Goal: Task Accomplishment & Management: Complete application form

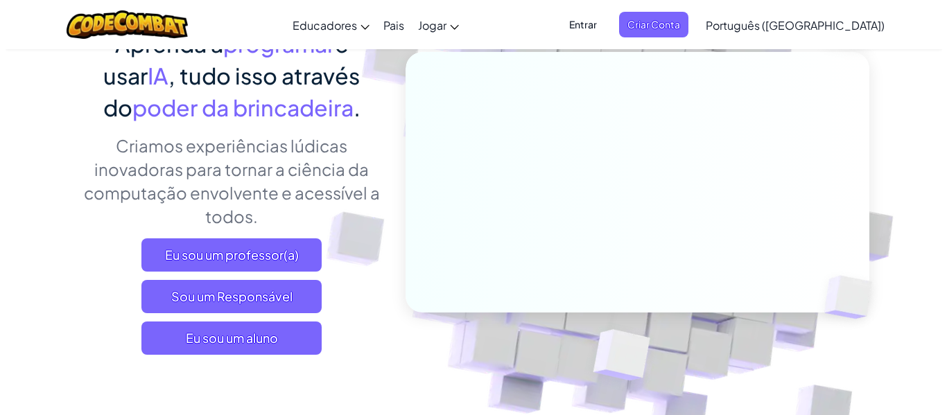
scroll to position [208, 0]
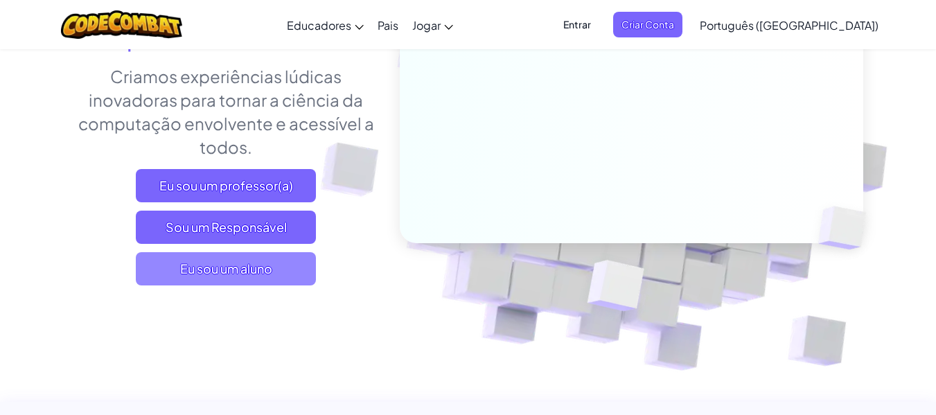
click at [260, 268] on font "Eu sou um aluno" at bounding box center [226, 269] width 92 height 16
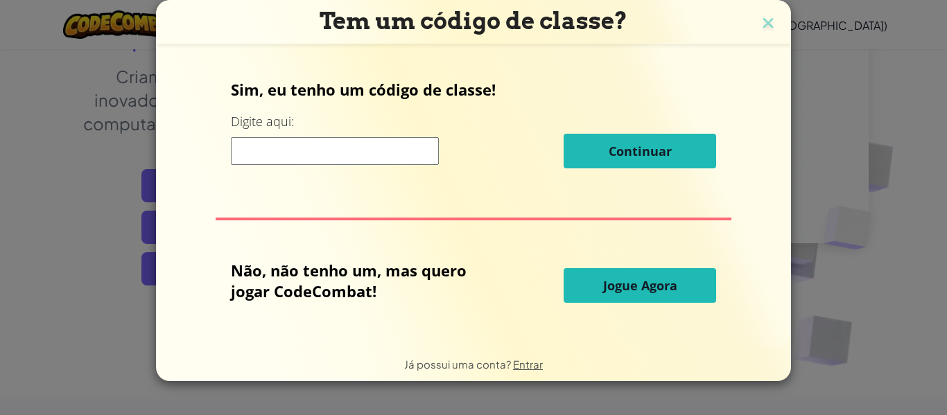
click at [308, 157] on input at bounding box center [335, 151] width 208 height 28
click at [637, 297] on button "Jogue Agora" at bounding box center [639, 285] width 152 height 35
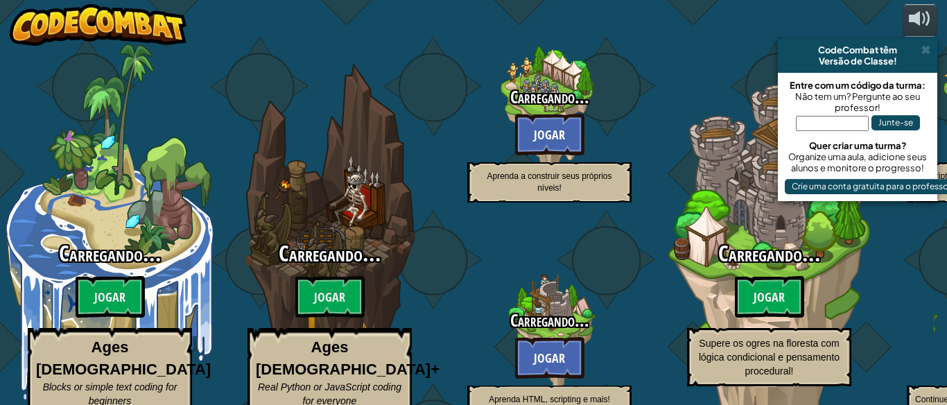
select select "pt-BR"
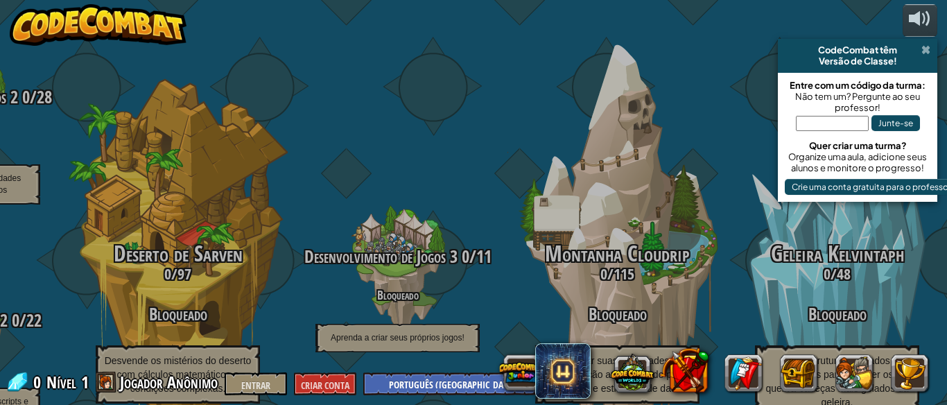
click at [925, 52] on span at bounding box center [925, 49] width 9 height 11
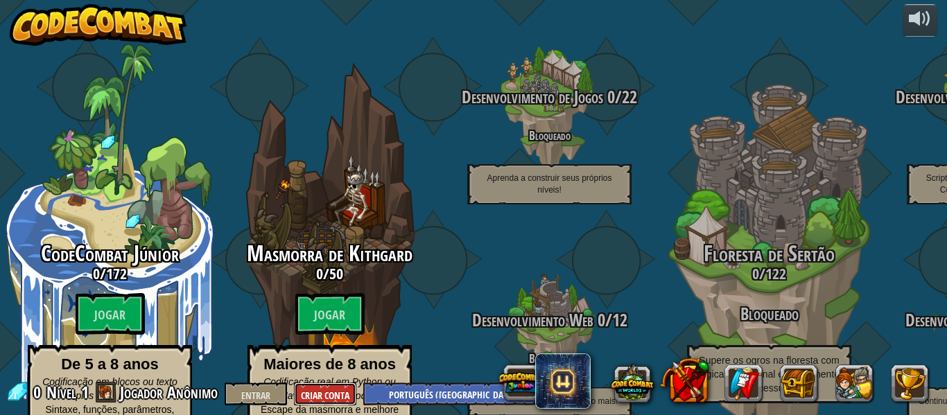
click at [324, 388] on button "Criar Conta" at bounding box center [325, 394] width 62 height 23
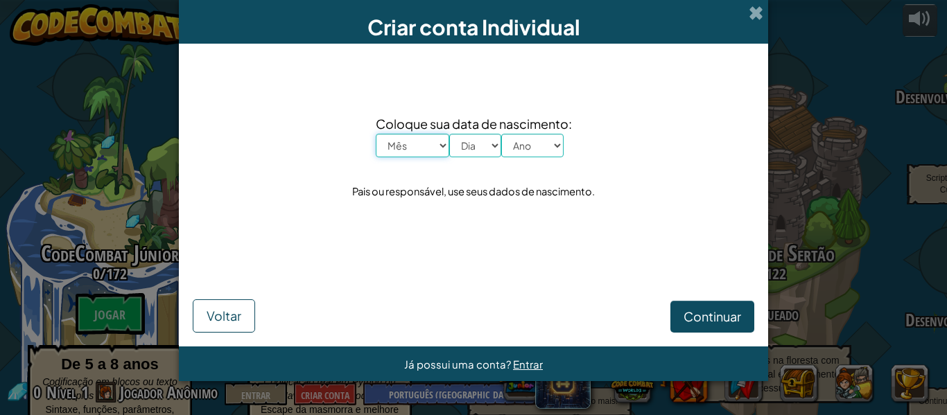
click at [402, 149] on select "Mês Janeiro Fevereiro Março Abril Maio Junho Julho Agosto Setembro Outubro Nove…" at bounding box center [412, 146] width 73 height 24
select select "10"
click at [376, 134] on select "Mês Janeiro Fevereiro Março Abril Maio Junho Julho Agosto Setembro Outubro Nove…" at bounding box center [412, 146] width 73 height 24
click at [473, 135] on select "Dia 1 2 3 4 5 6 7 8 9 10 11 12 13 14 15 16 17 18 19 20 21 22 23 24 25 26 27 28 …" at bounding box center [475, 146] width 52 height 24
select select "23"
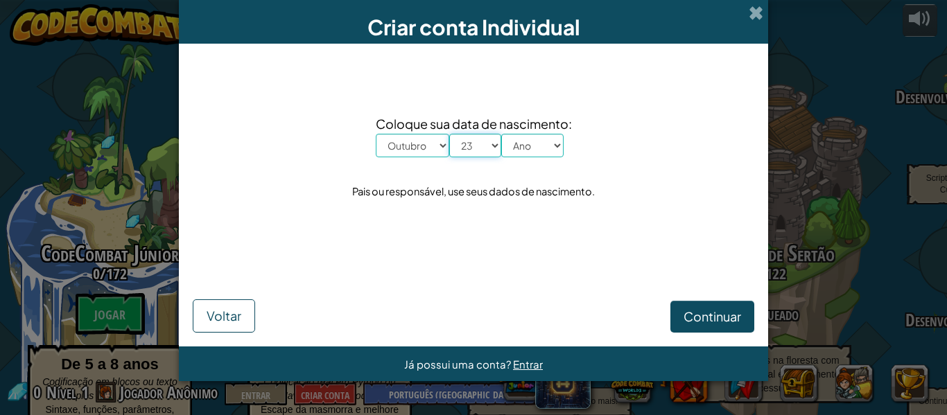
click at [449, 134] on select "Dia 1 2 3 4 5 6 7 8 9 10 11 12 13 14 15 16 17 18 19 20 21 22 23 24 25 26 27 28 …" at bounding box center [475, 146] width 52 height 24
click at [524, 154] on select "Ano 2025 2024 2023 2022 2021 2020 2019 2018 2017 2016 2015 2014 2013 2012 2011 …" at bounding box center [532, 146] width 62 height 24
select select "2007"
click at [501, 134] on select "Ano 2025 2024 2023 2022 2021 2020 2019 2018 2017 2016 2015 2014 2013 2012 2011 …" at bounding box center [532, 146] width 62 height 24
click at [699, 331] on button "Continuar" at bounding box center [712, 317] width 84 height 32
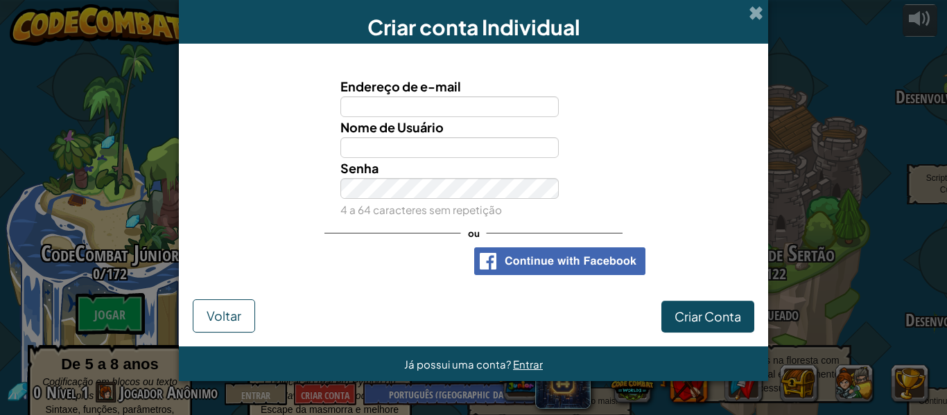
click at [425, 91] on font "Endereço de e-mail" at bounding box center [400, 86] width 121 height 16
click at [425, 96] on input "Endereço de e-mail" at bounding box center [449, 106] width 219 height 21
click at [425, 101] on input "Endereço de e-mail" at bounding box center [449, 106] width 219 height 21
type input "[EMAIL_ADDRESS][DOMAIN_NAME]"
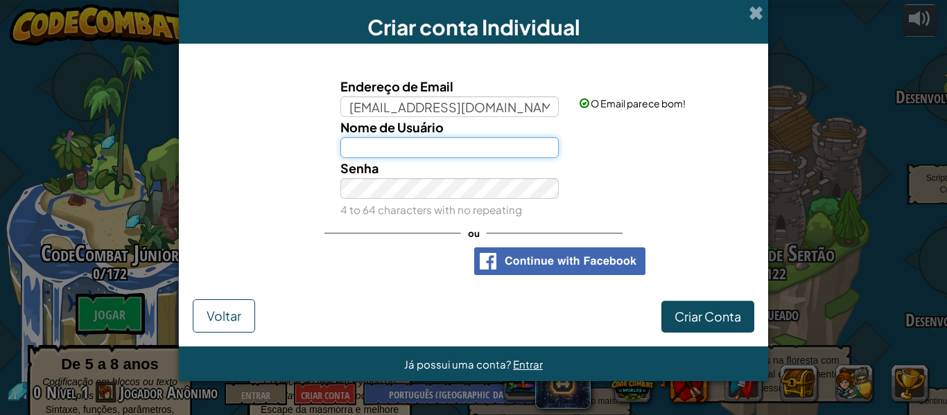
click at [444, 146] on input "Nome de Usuário" at bounding box center [449, 147] width 219 height 21
type input "Churipa"
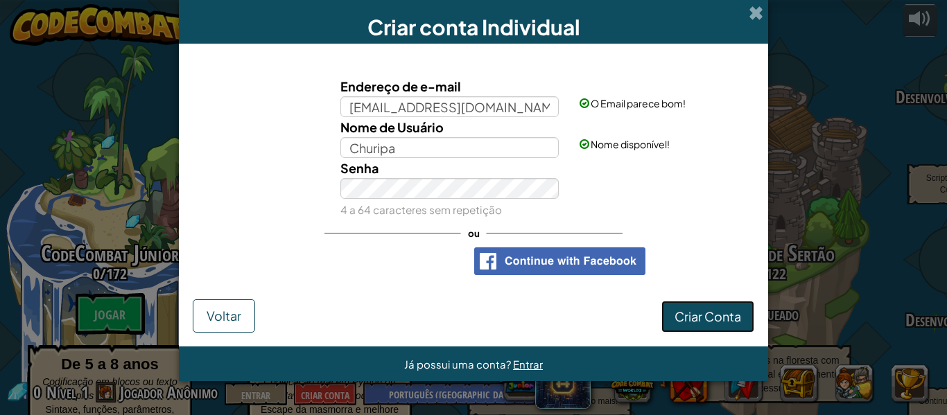
click at [736, 315] on font "Criar Conta" at bounding box center [707, 316] width 67 height 16
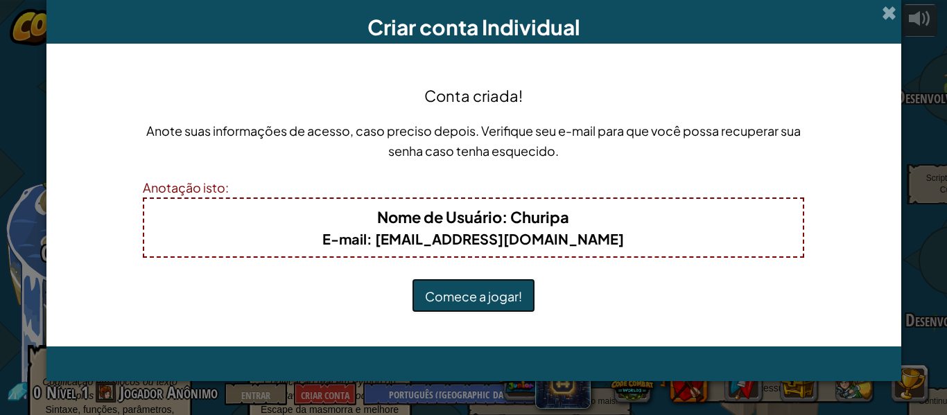
click at [523, 288] on button "Comece a jogar!" at bounding box center [473, 296] width 123 height 34
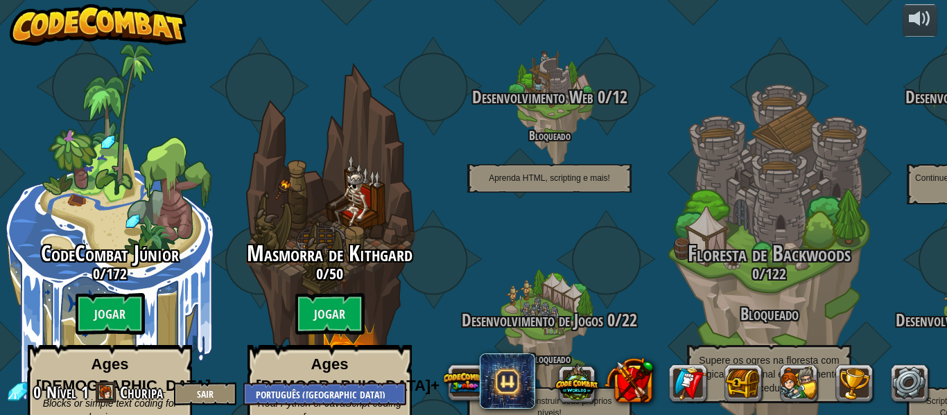
select select "pt-BR"
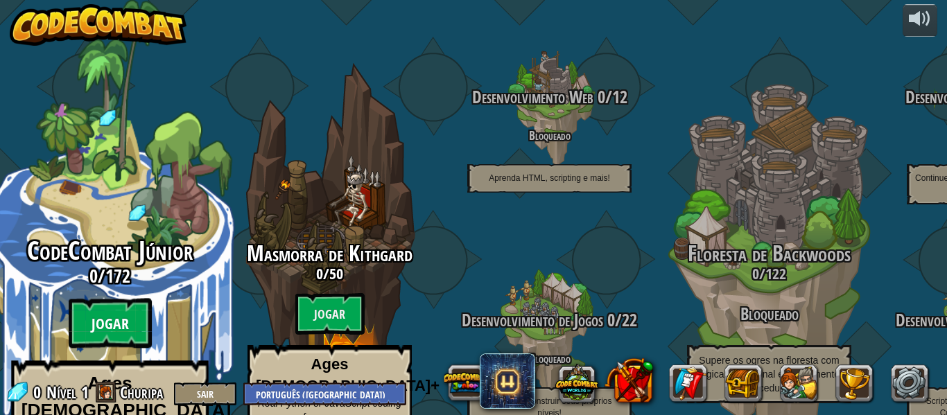
click at [123, 299] on btn "Jogar" at bounding box center [110, 324] width 83 height 50
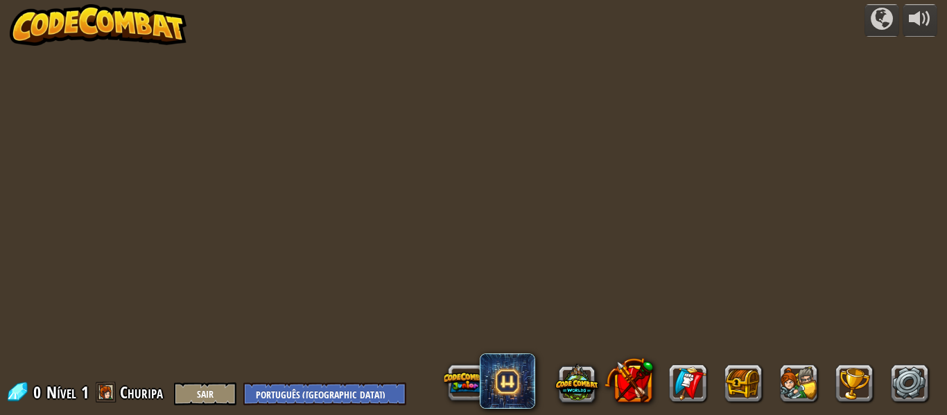
select select "pt-BR"
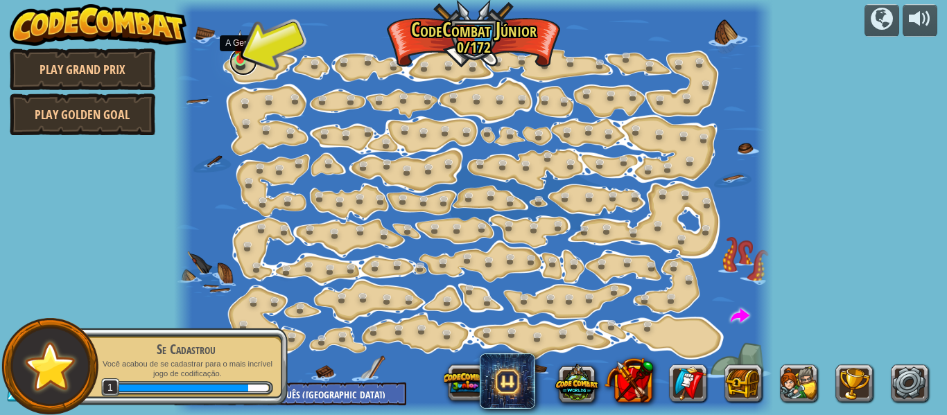
click at [240, 60] on link at bounding box center [243, 62] width 28 height 28
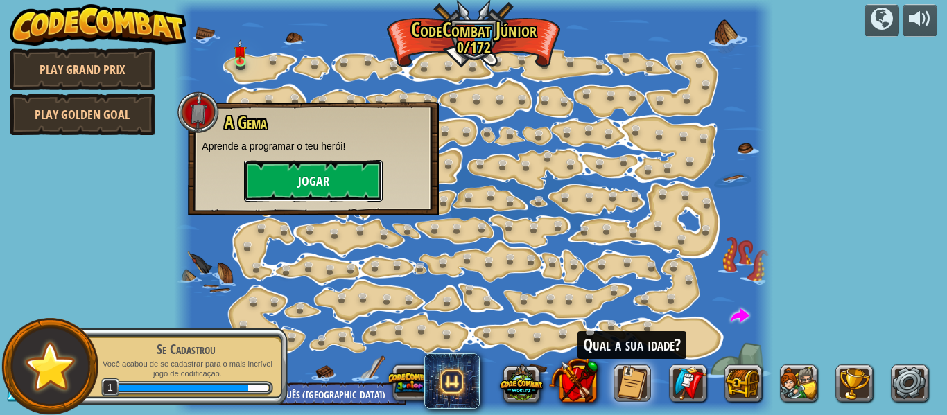
click at [325, 191] on button "Jogar" at bounding box center [313, 181] width 139 height 42
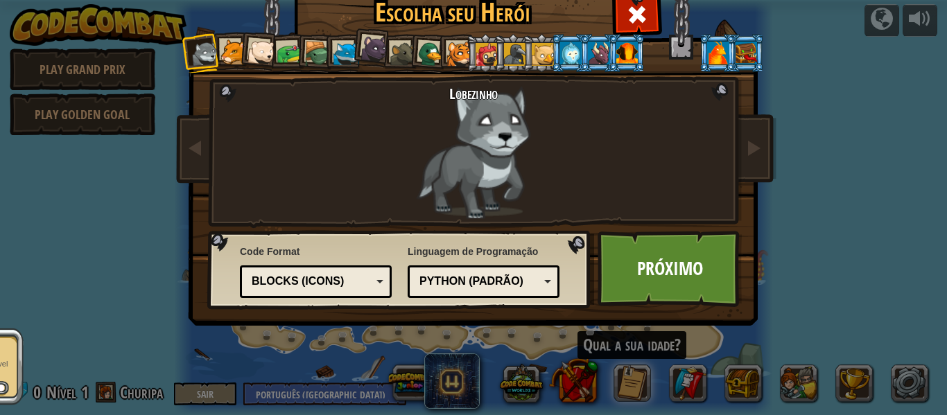
click at [444, 289] on div "Python (Padrão)" at bounding box center [479, 282] width 120 height 16
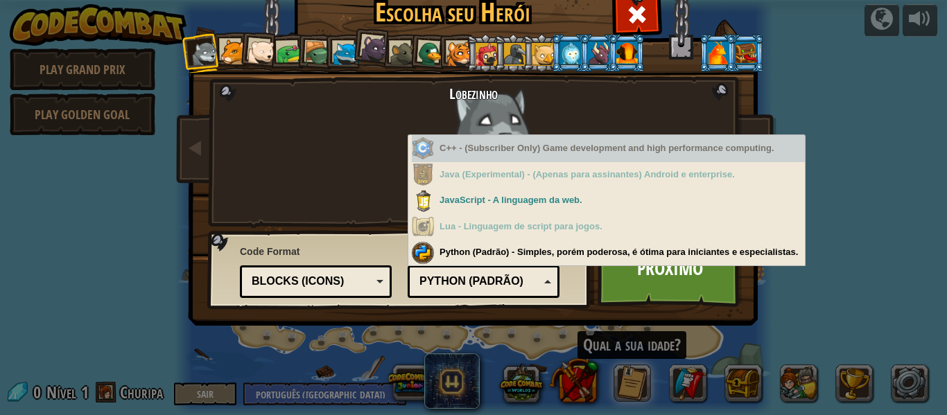
click at [469, 151] on div "C++ - (Subscriber Only) Game development and high performance computing." at bounding box center [608, 148] width 393 height 27
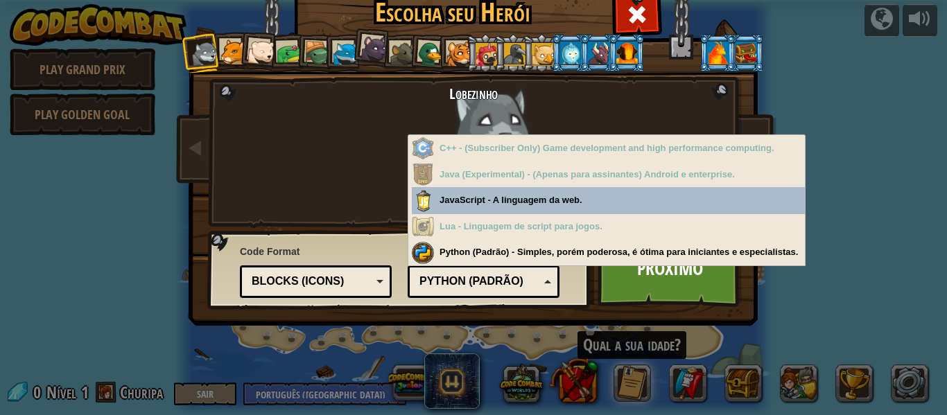
click at [351, 193] on div "Lobezinho" at bounding box center [474, 152] width 364 height 134
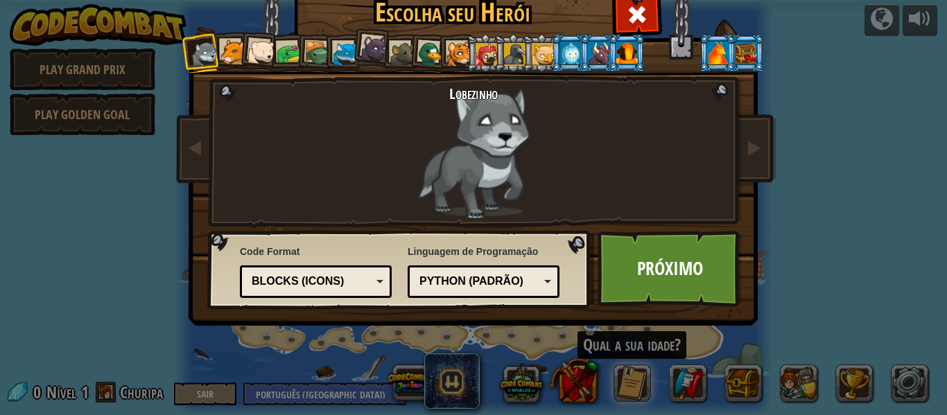
click at [328, 265] on div "Code Format Text code Blocks and code Blocks Blocks (Icons) Blocks (Icons) Bloc…" at bounding box center [316, 271] width 152 height 60
click at [328, 272] on div "Blocks (Icons)" at bounding box center [316, 281] width 134 height 21
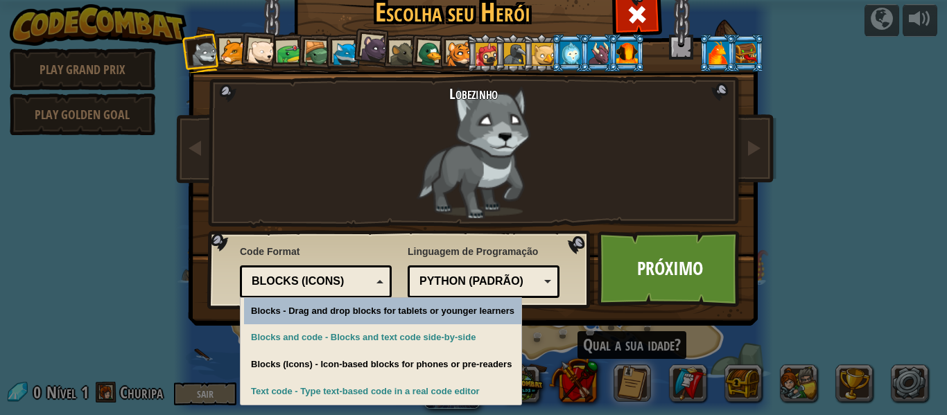
click at [351, 217] on div "Lobezinho" at bounding box center [474, 152] width 364 height 134
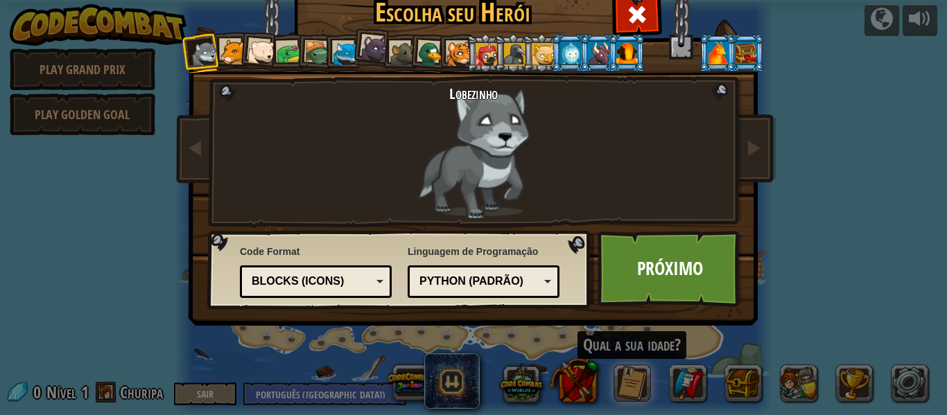
click at [255, 46] on div at bounding box center [261, 53] width 28 height 28
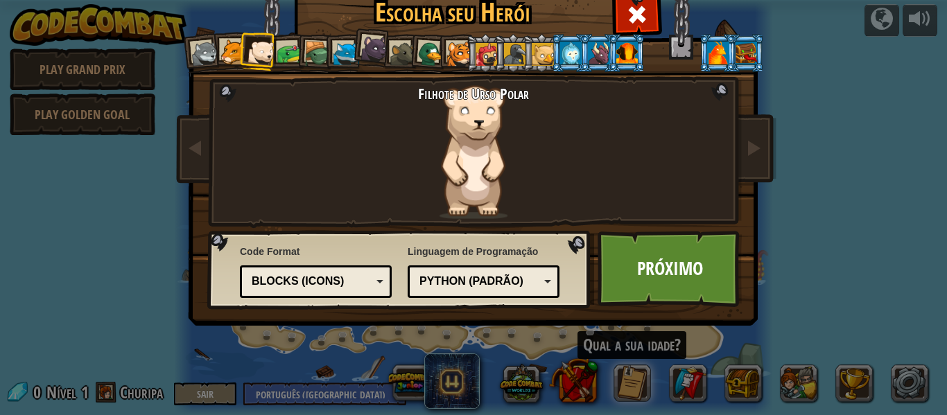
click at [480, 288] on div "Python (Padrão)" at bounding box center [479, 282] width 120 height 16
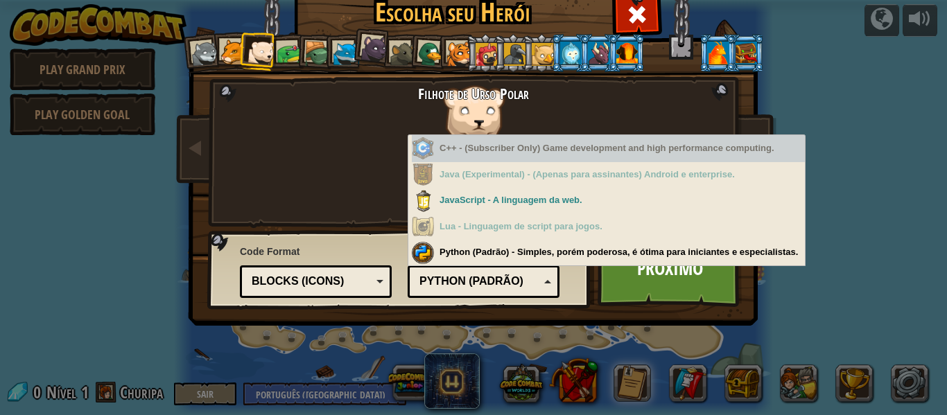
click at [452, 150] on div "C++ - (Subscriber Only) Game development and high performance computing." at bounding box center [608, 148] width 393 height 27
click at [422, 146] on div "C++ - (Subscriber Only) Game development and high performance computing." at bounding box center [608, 148] width 393 height 27
drag, startPoint x: 422, startPoint y: 146, endPoint x: 484, endPoint y: 121, distance: 67.2
click at [423, 146] on div "C++ - (Subscriber Only) Game development and high performance computing." at bounding box center [608, 148] width 393 height 27
click at [543, 106] on div "Filhote de Urso Polar" at bounding box center [474, 152] width 364 height 134
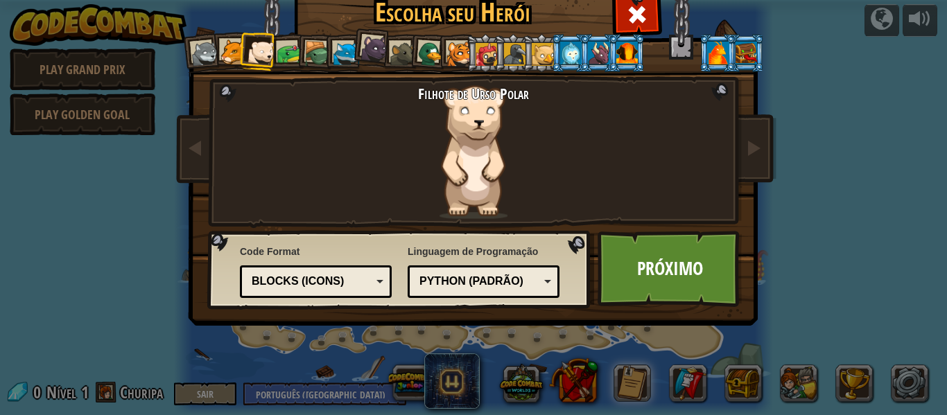
click at [579, 49] on li at bounding box center [597, 53] width 37 height 38
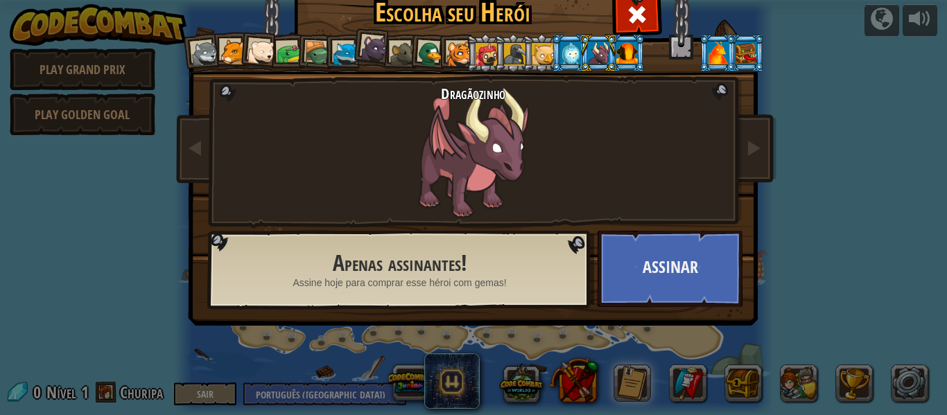
click at [494, 53] on li at bounding box center [512, 53] width 37 height 38
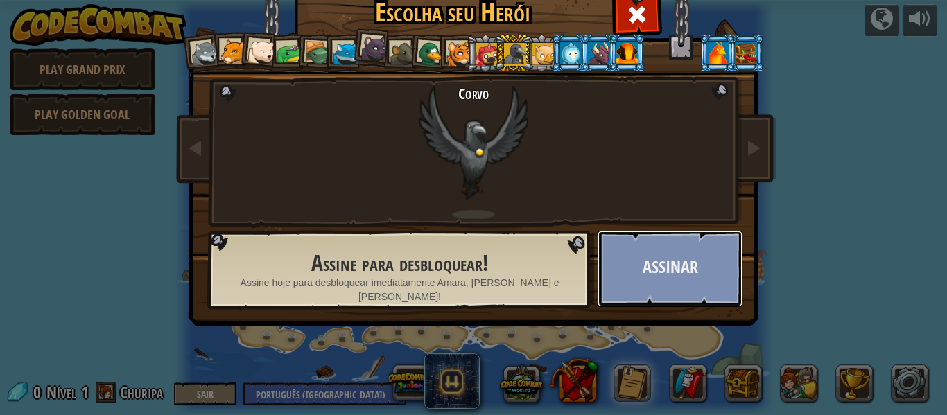
click at [646, 264] on button "Assinar" at bounding box center [669, 269] width 145 height 76
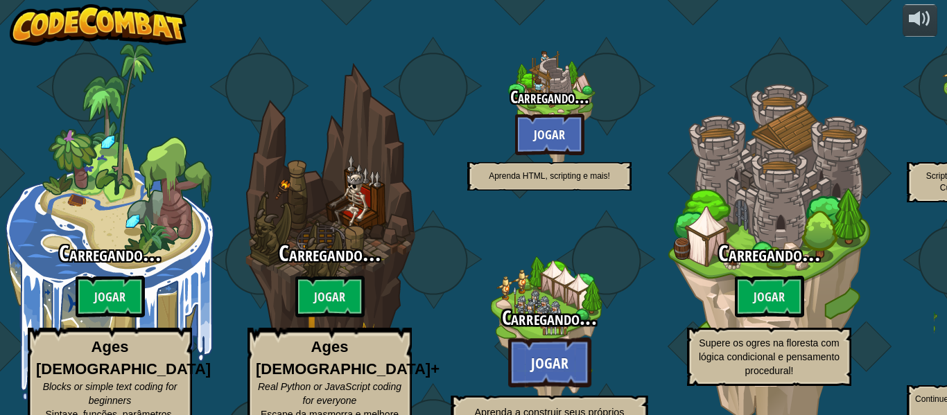
select select "pt-BR"
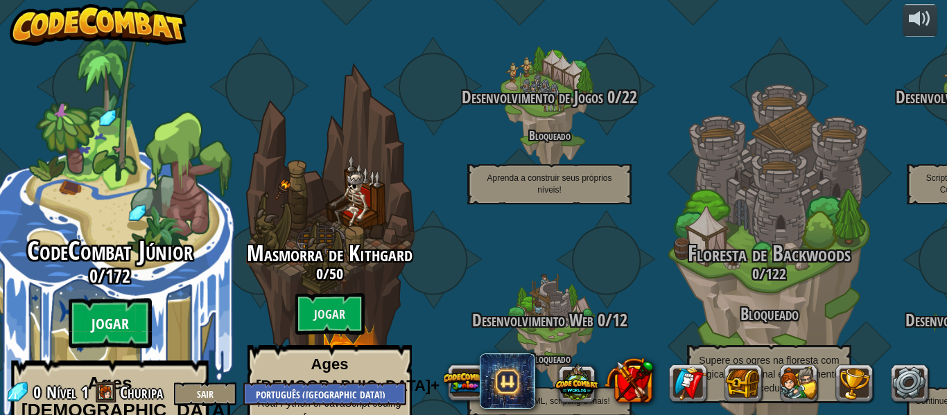
click at [95, 299] on btn "Jogar" at bounding box center [110, 324] width 83 height 50
select select "pt-BR"
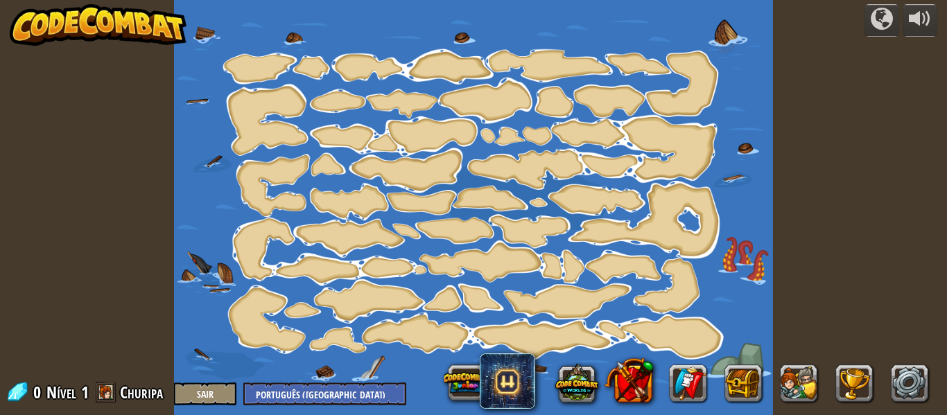
select select "pt-BR"
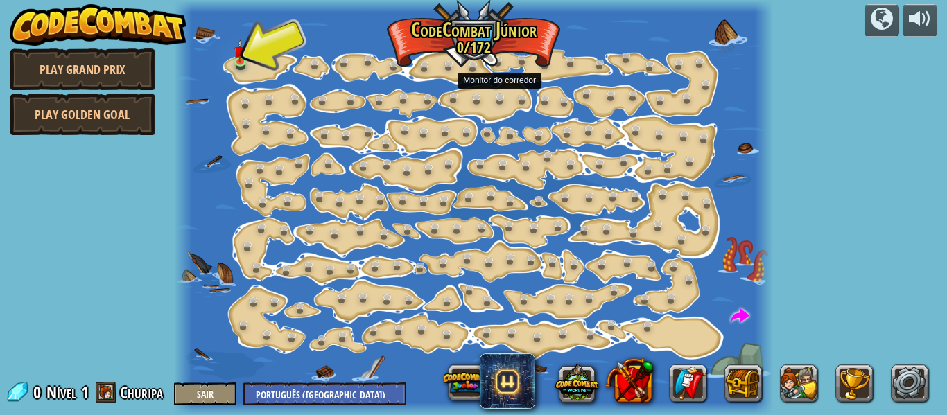
select select "pt-BR"
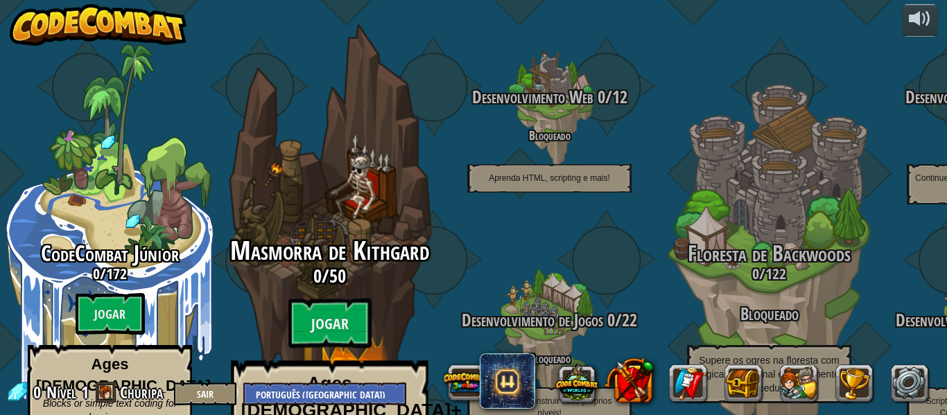
click at [328, 233] on span "Masmorra de Kithgard" at bounding box center [329, 251] width 199 height 36
select select "pt-BR"
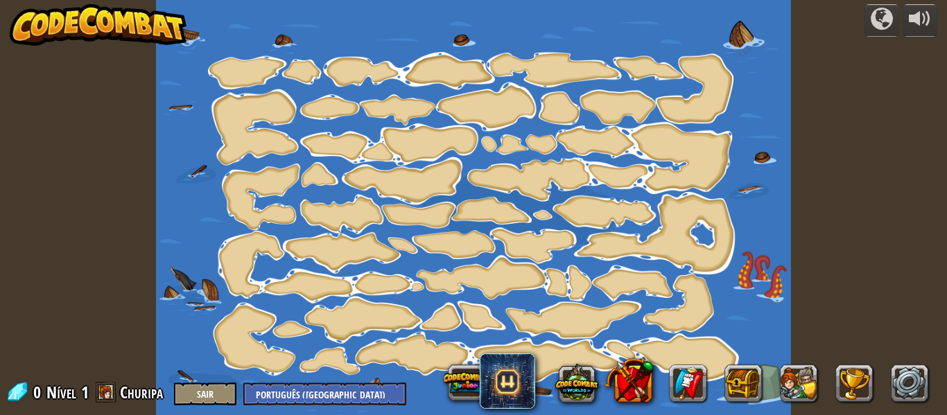
select select "pt-BR"
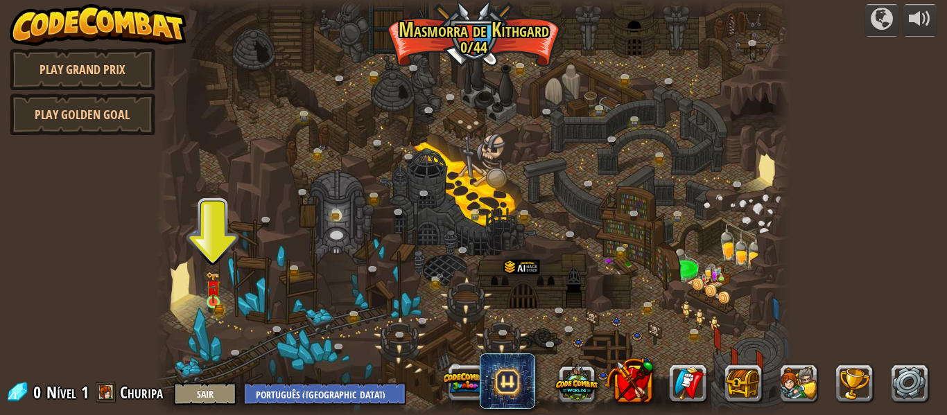
click at [209, 298] on img at bounding box center [213, 288] width 15 height 32
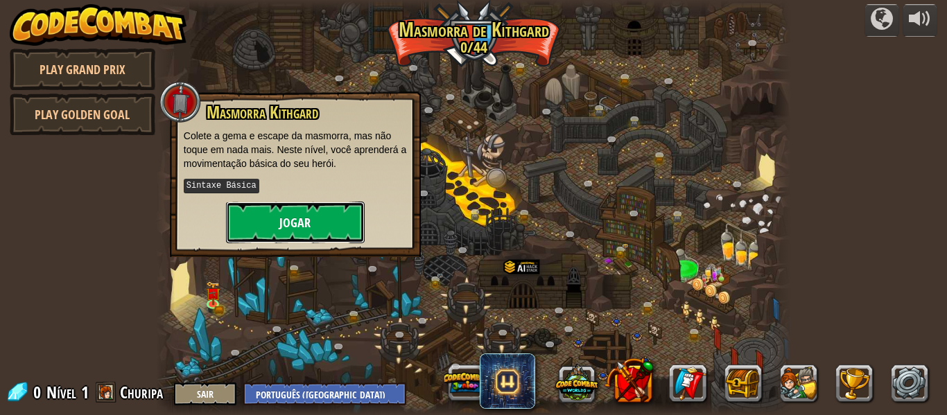
click at [350, 218] on button "Jogar" at bounding box center [295, 223] width 139 height 42
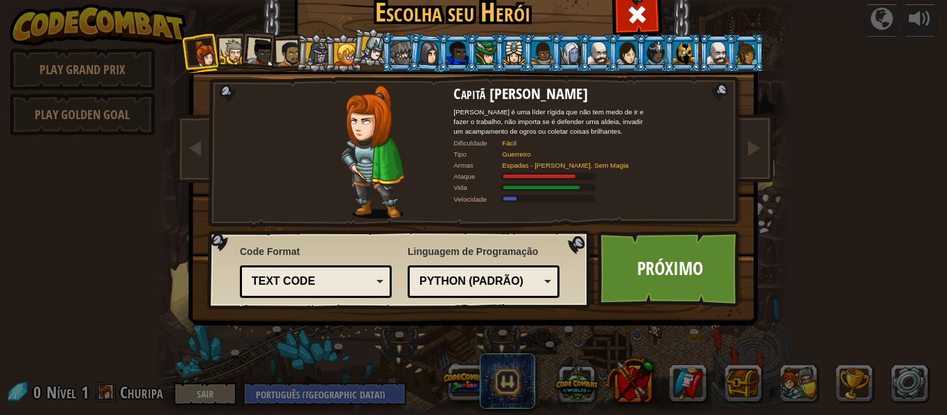
click at [472, 277] on div "Python (Padrão)" at bounding box center [479, 282] width 120 height 16
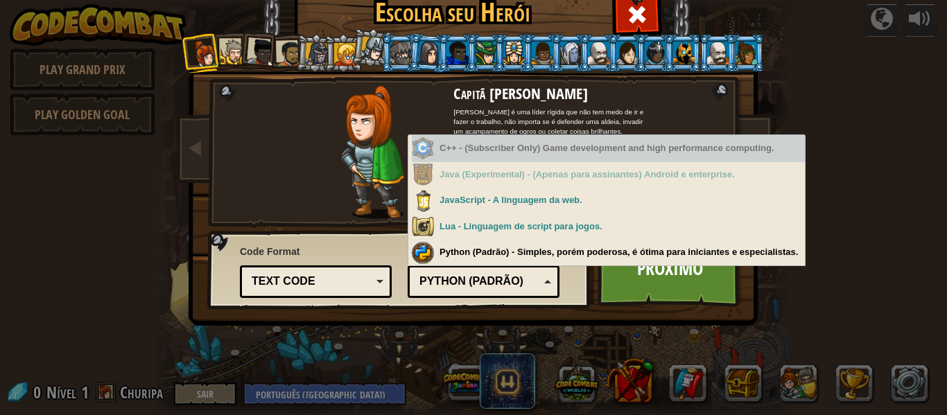
click at [464, 151] on div "C++ - (Subscriber Only) Game development and high performance computing." at bounding box center [608, 148] width 393 height 27
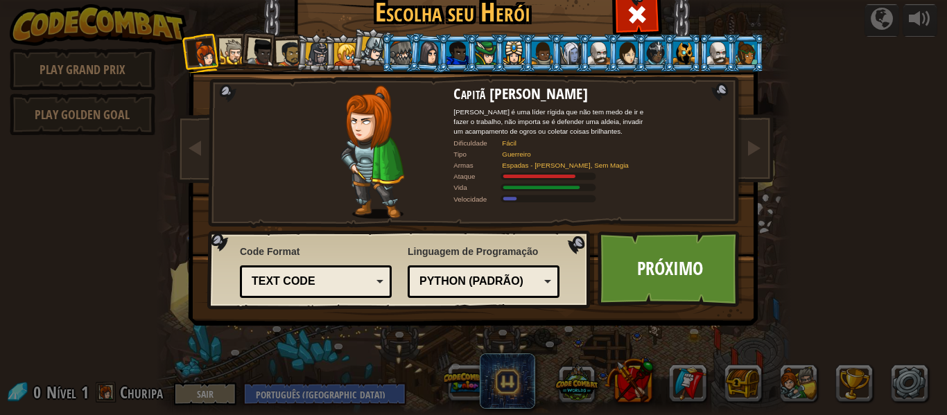
drag, startPoint x: 270, startPoint y: 174, endPoint x: 280, endPoint y: 96, distance: 79.0
click at [270, 173] on div "Capitã [PERSON_NAME] [PERSON_NAME] é uma líder rígida que não tem medo de ir e …" at bounding box center [473, 178] width 520 height 302
click at [311, 51] on div at bounding box center [317, 54] width 24 height 24
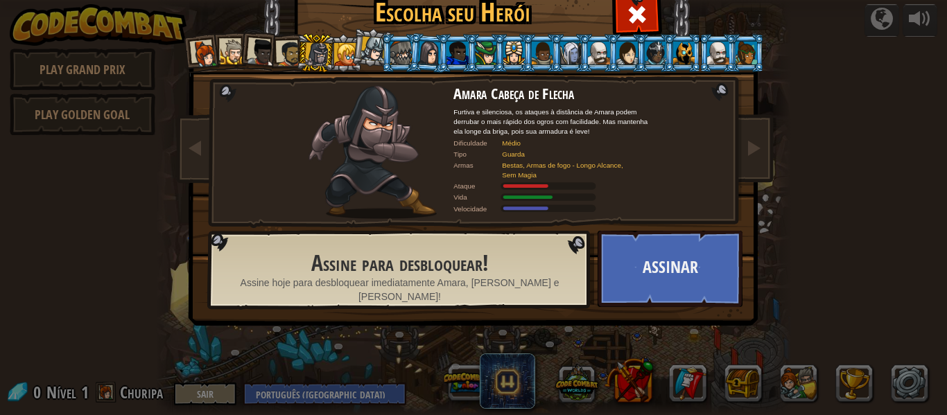
click at [283, 49] on div at bounding box center [290, 54] width 26 height 26
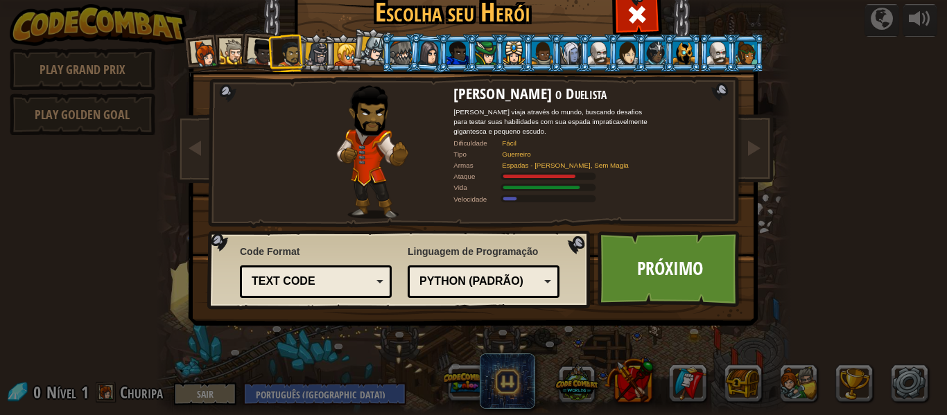
click at [247, 51] on div at bounding box center [261, 53] width 28 height 28
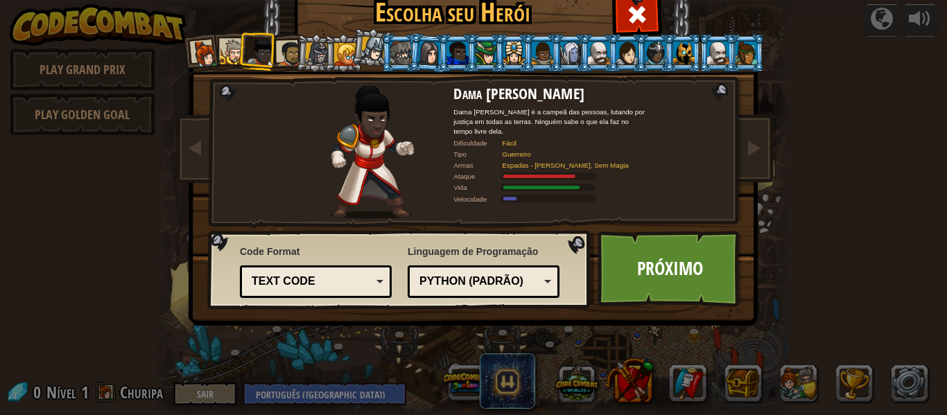
click at [227, 51] on div at bounding box center [233, 53] width 26 height 26
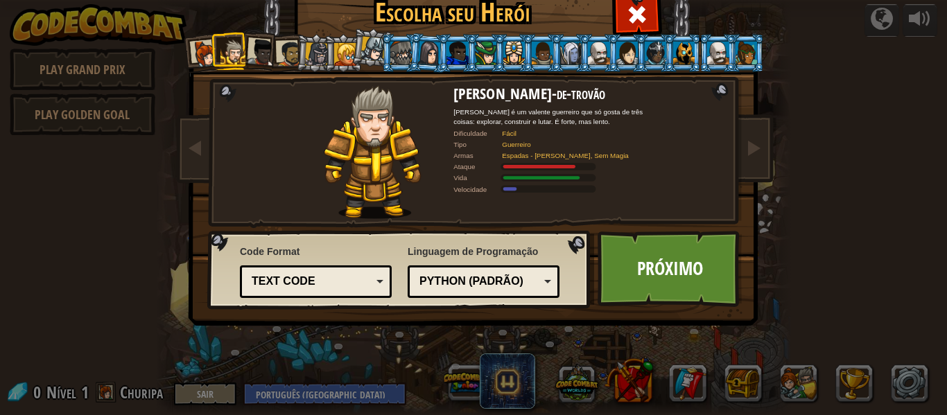
click at [422, 292] on div "Python (Padrão) JavaScript Lua C++ Java (Experimental) Python (Padrão)" at bounding box center [484, 281] width 152 height 33
click at [509, 289] on div "JavaScript" at bounding box center [479, 282] width 120 height 16
click at [473, 271] on div "Python (Padrão) JavaScript Lua C++ Java (Experimental) Lua" at bounding box center [484, 281] width 152 height 33
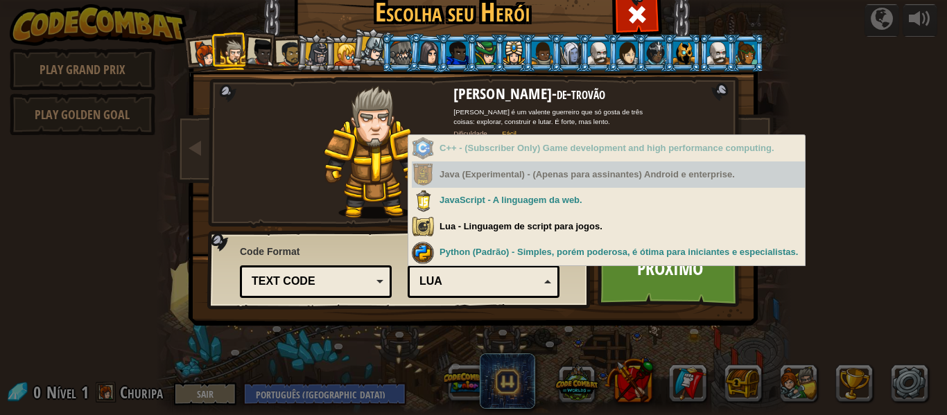
click at [467, 177] on div "Java (Experimental) - (Apenas para assinantes) Android e enterprise." at bounding box center [608, 174] width 393 height 27
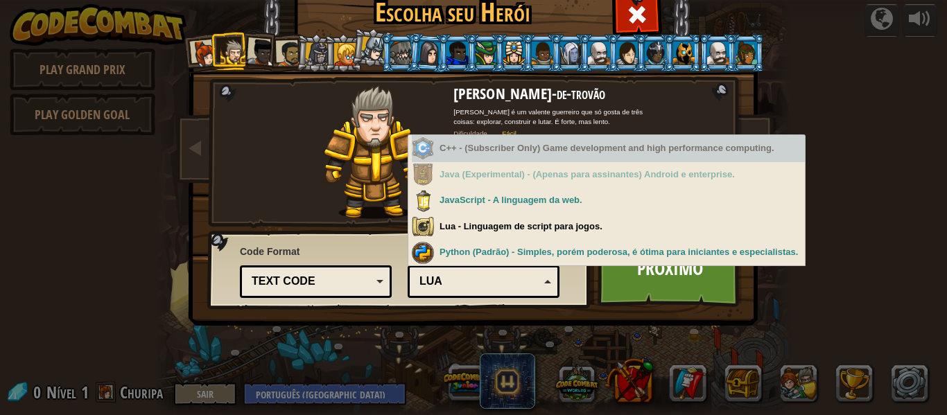
click at [466, 156] on div "C++ - (Subscriber Only) Game development and high performance computing." at bounding box center [608, 148] width 393 height 27
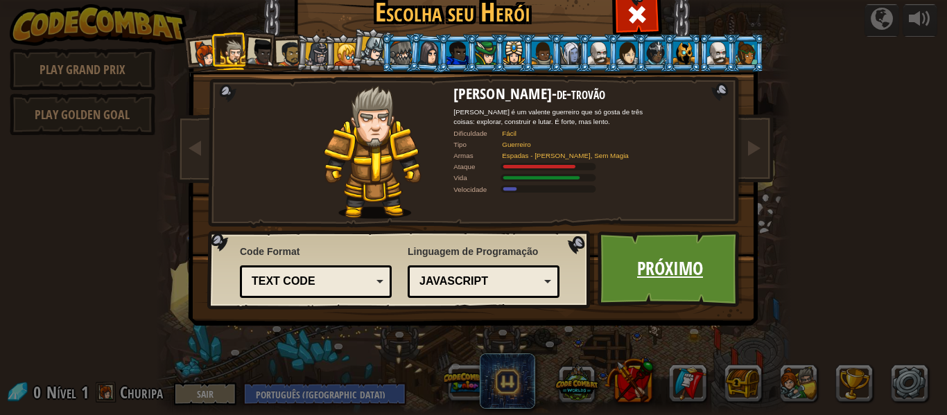
click at [621, 263] on link "Próximo" at bounding box center [669, 269] width 145 height 76
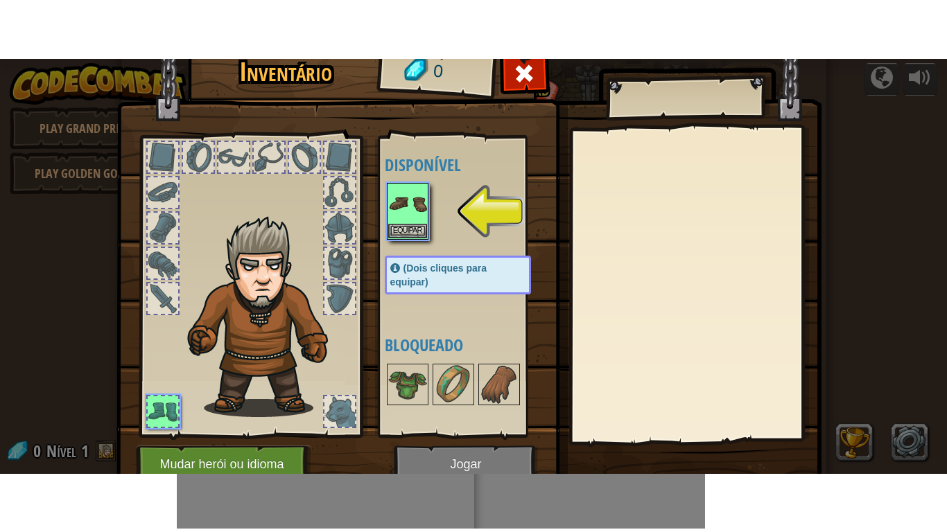
scroll to position [63, 0]
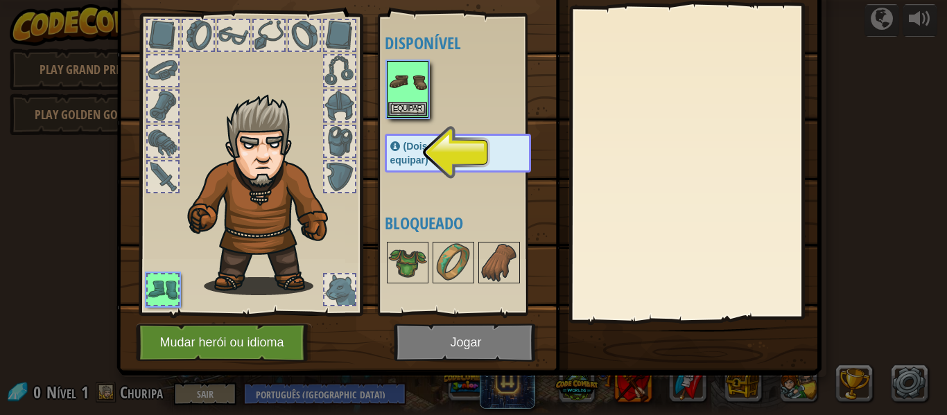
click at [339, 141] on div at bounding box center [339, 141] width 30 height 30
click at [405, 269] on img at bounding box center [407, 262] width 39 height 39
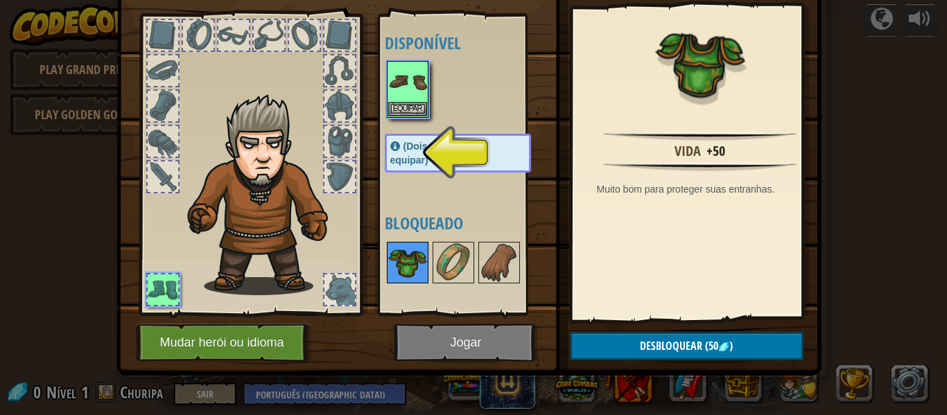
click at [405, 269] on img at bounding box center [407, 262] width 39 height 39
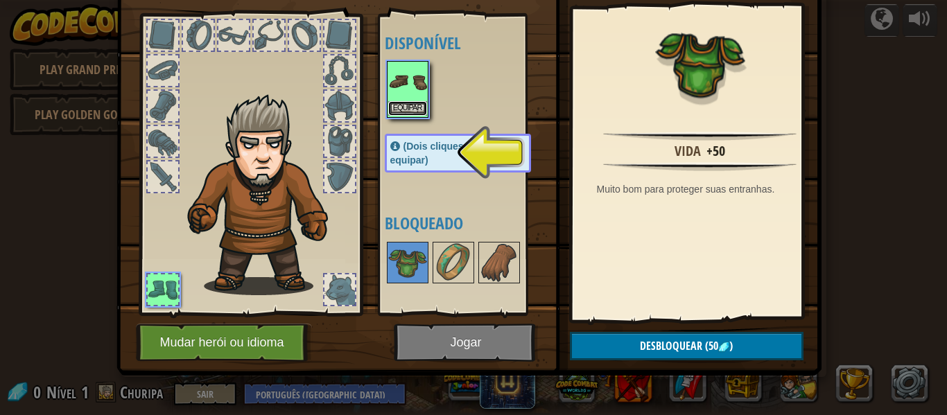
click at [394, 108] on button "Equipar" at bounding box center [407, 108] width 39 height 15
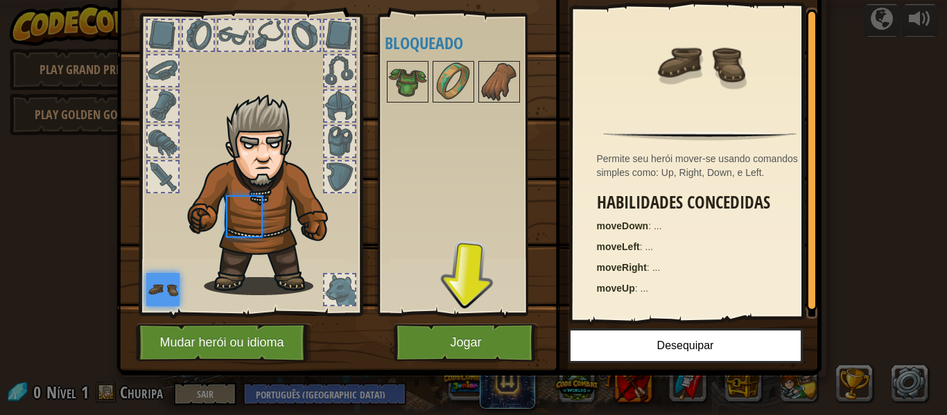
click at [394, 108] on div "Disponível Equipar (Dois cliques para equipar) Bloqueado" at bounding box center [472, 164] width 174 height 289
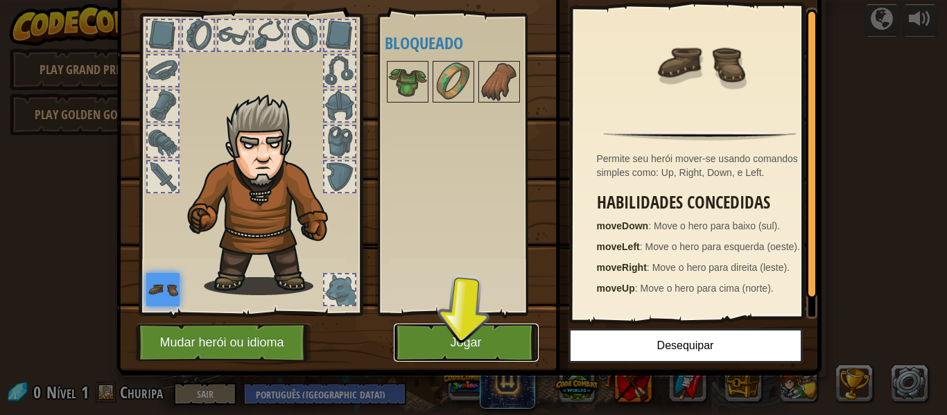
click at [423, 329] on button "Jogar" at bounding box center [466, 343] width 145 height 38
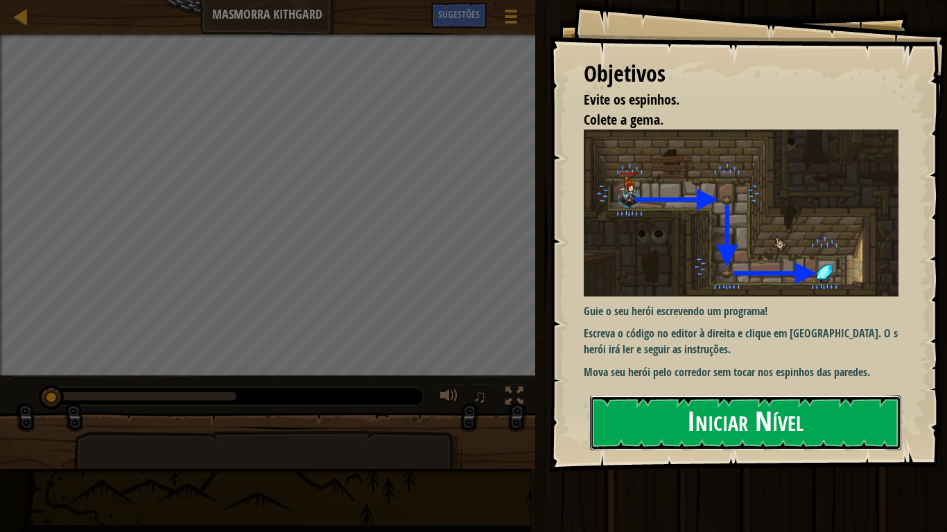
click at [696, 414] on button "Iniciar Nível" at bounding box center [745, 423] width 311 height 55
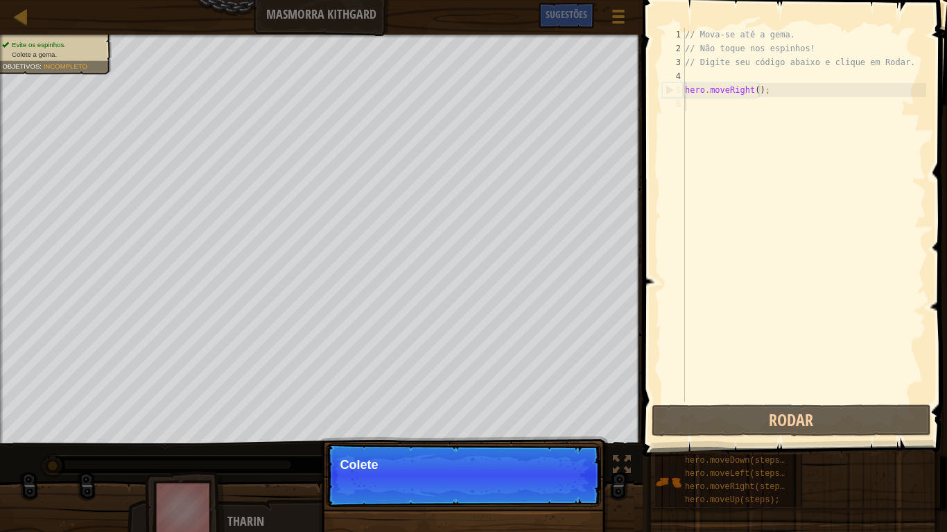
click at [708, 105] on div "// Mova-se até a gema. // Não toque nos espinhos! // Digite seu código abaixo e…" at bounding box center [804, 229] width 244 height 402
click at [566, 414] on button "Continuar" at bounding box center [559, 484] width 61 height 18
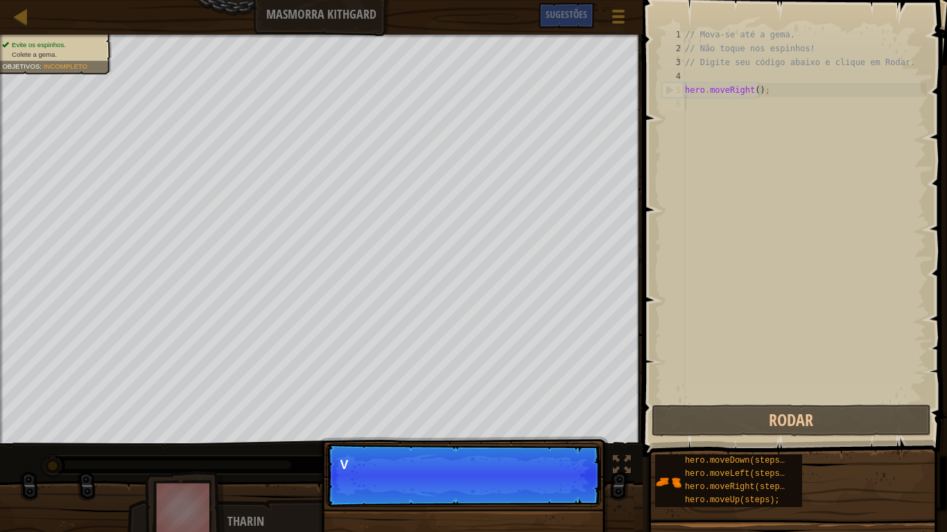
scroll to position [6, 0]
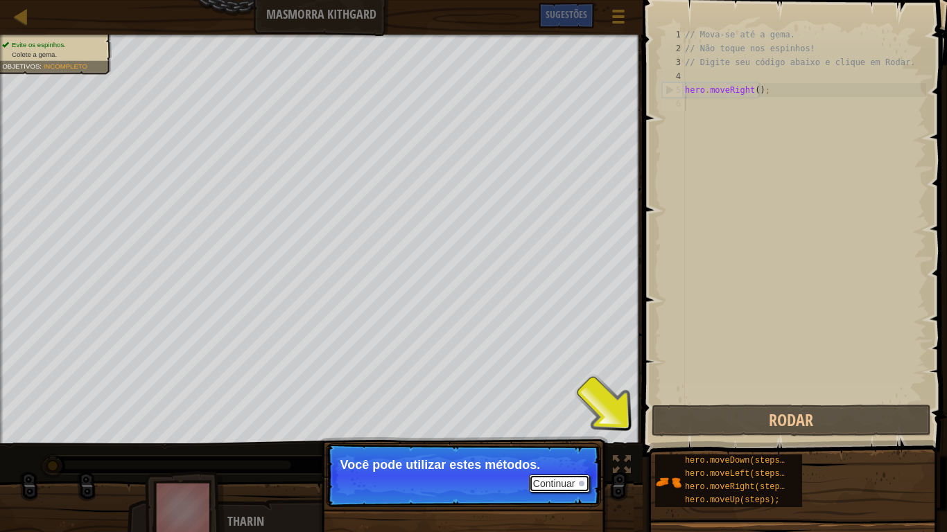
click at [574, 414] on button "Continuar" at bounding box center [559, 484] width 61 height 18
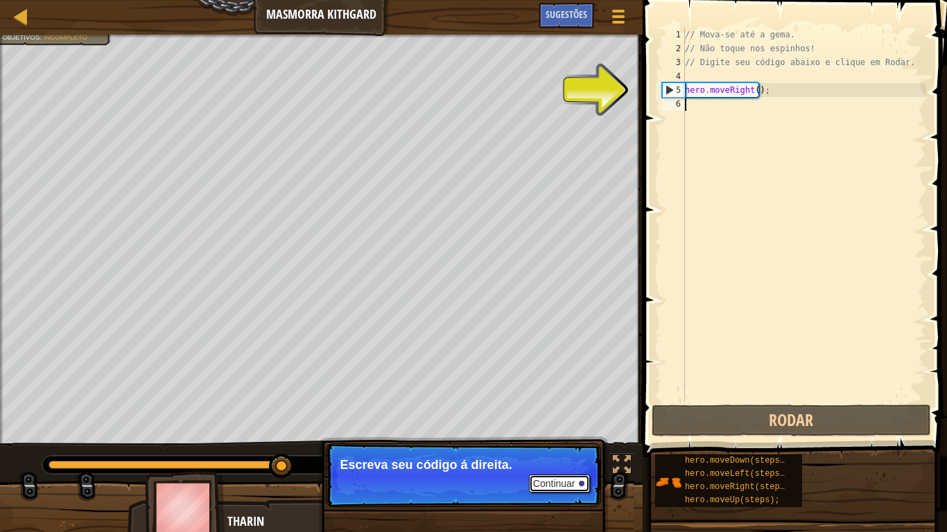
click at [552, 414] on button "Continuar" at bounding box center [559, 484] width 61 height 18
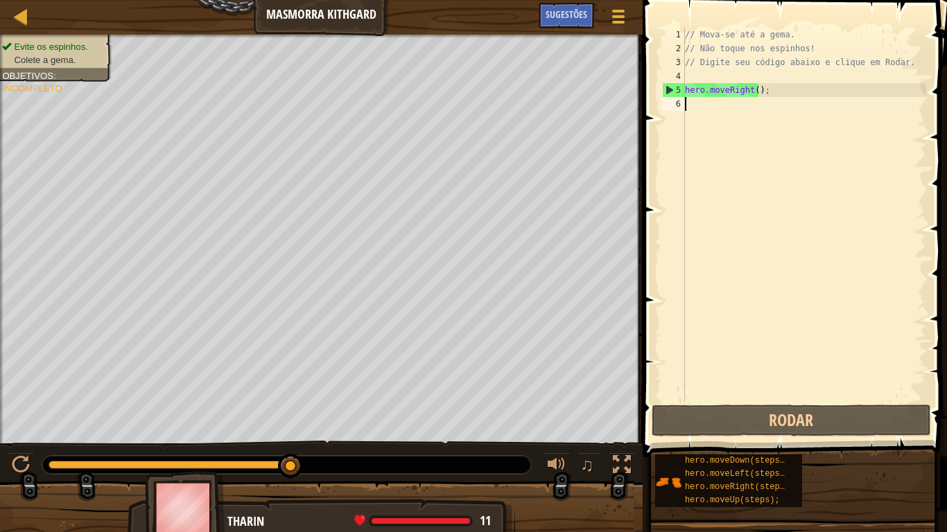
click at [742, 112] on div "// Mova-se até a gema. // Não toque nos espinhos! // Digite seu código abaixo e…" at bounding box center [804, 229] width 244 height 402
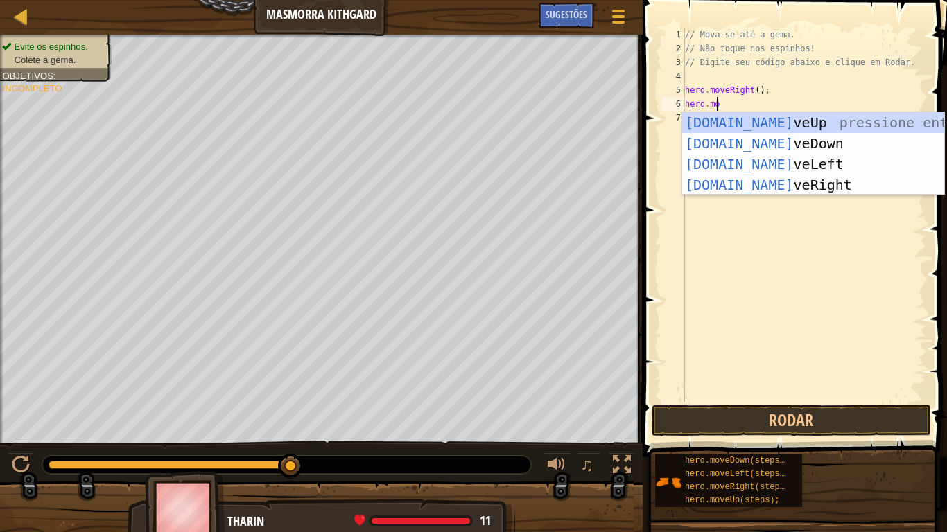
type textarea "hero.move"
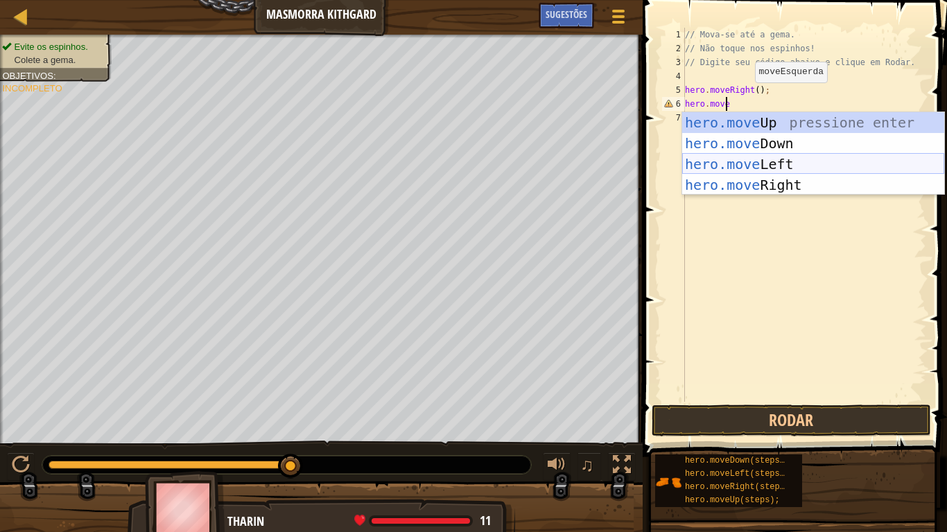
click at [861, 157] on div "hero.move Up pressione enter hero.move Down pressione enter hero.move Left pres…" at bounding box center [813, 174] width 262 height 125
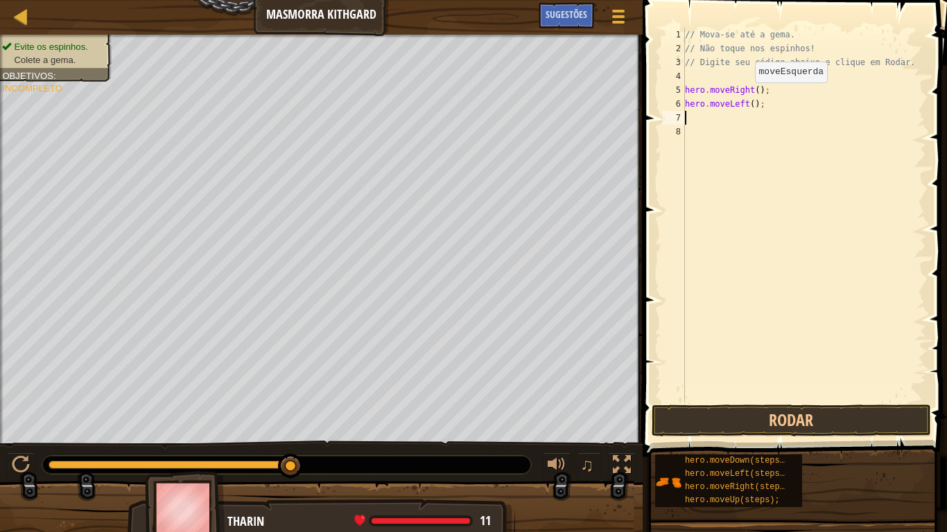
scroll to position [6, 0]
click at [823, 414] on button "Rodar" at bounding box center [790, 421] width 279 height 32
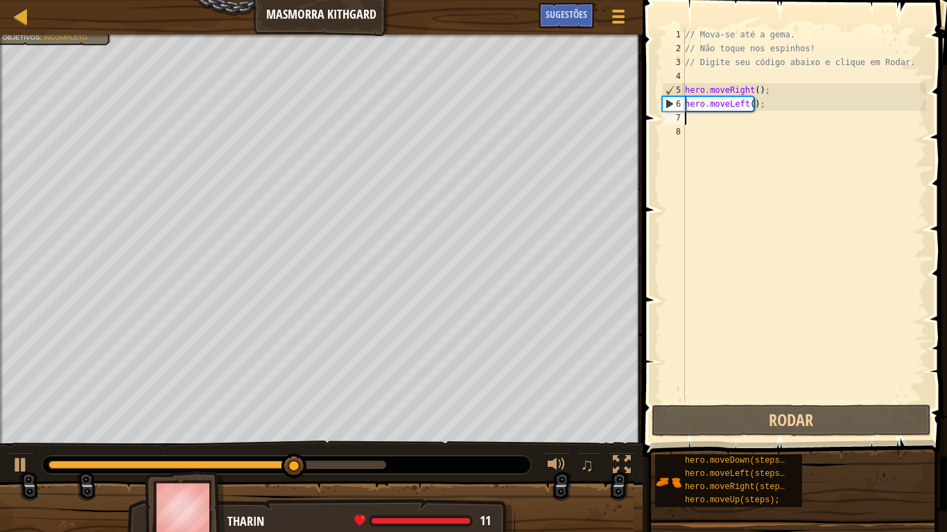
click at [762, 130] on div "// Mova-se até a gema. // Não toque nos espinhos! // Digite seu código abaixo e…" at bounding box center [804, 229] width 244 height 402
click at [755, 108] on div "// Mova-se até a gema. // Não toque nos espinhos! // Digite seu código abaixo e…" at bounding box center [804, 229] width 244 height 402
click at [758, 107] on div "// Mova-se até a gema. // Não toque nos espinhos! // Digite seu código abaixo e…" at bounding box center [804, 229] width 244 height 402
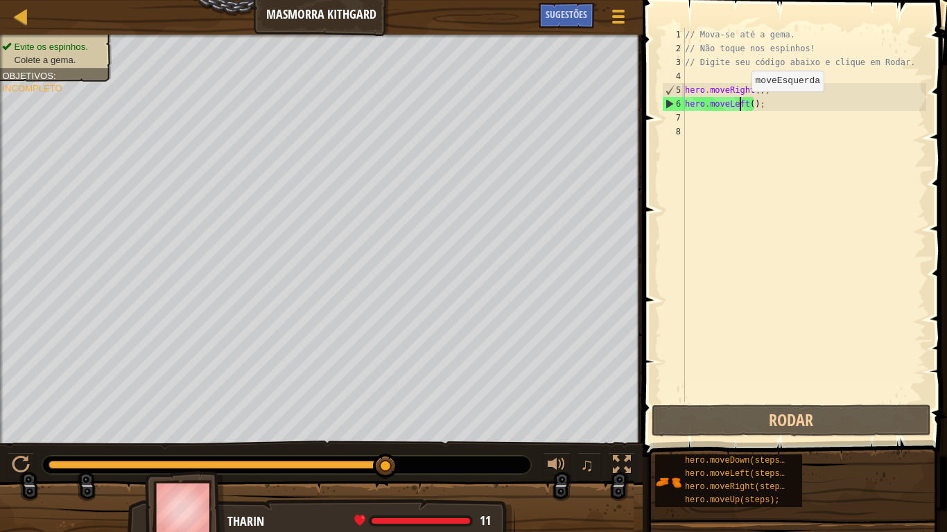
click at [739, 105] on div "// Mova-se até a gema. // Não toque nos espinhos! // Digite seu código abaixo e…" at bounding box center [804, 229] width 244 height 402
drag, startPoint x: 743, startPoint y: 105, endPoint x: 728, endPoint y: 105, distance: 15.2
click at [728, 105] on div "// Mova-se até a gema. // Não toque nos espinhos! // Digite seu código abaixo e…" at bounding box center [804, 229] width 244 height 402
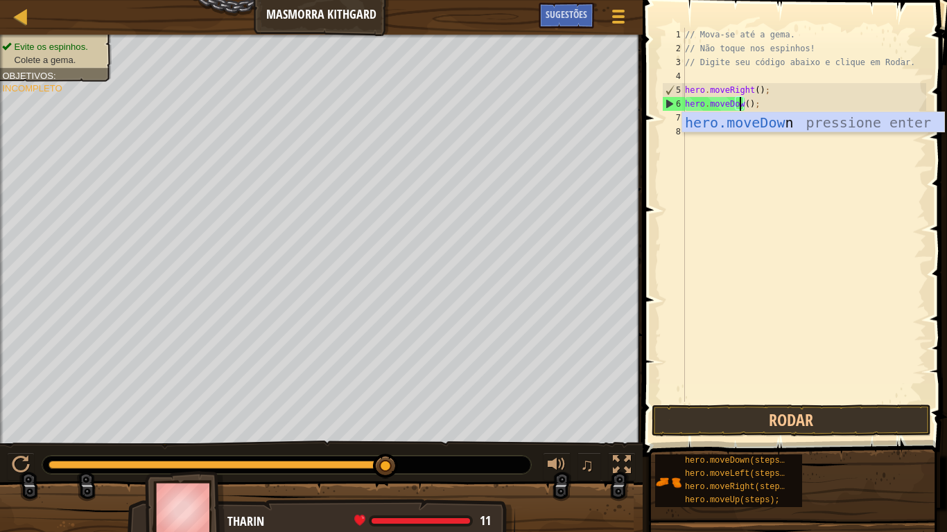
scroll to position [6, 5]
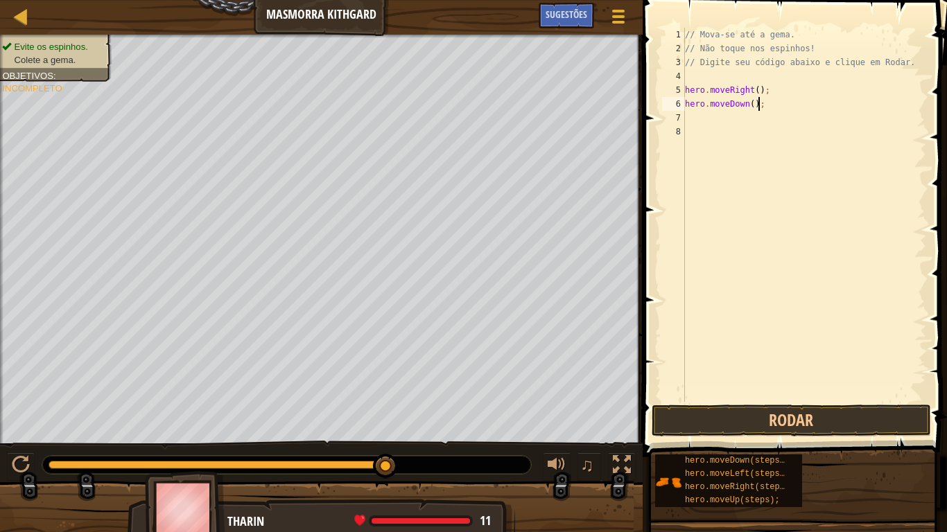
click at [781, 98] on div "// Mova-se até a gema. // Não toque nos espinhos! // Digite seu código abaixo e…" at bounding box center [804, 229] width 244 height 402
type textarea "hero.moveDown();"
click at [803, 412] on button "Rodar" at bounding box center [790, 421] width 279 height 32
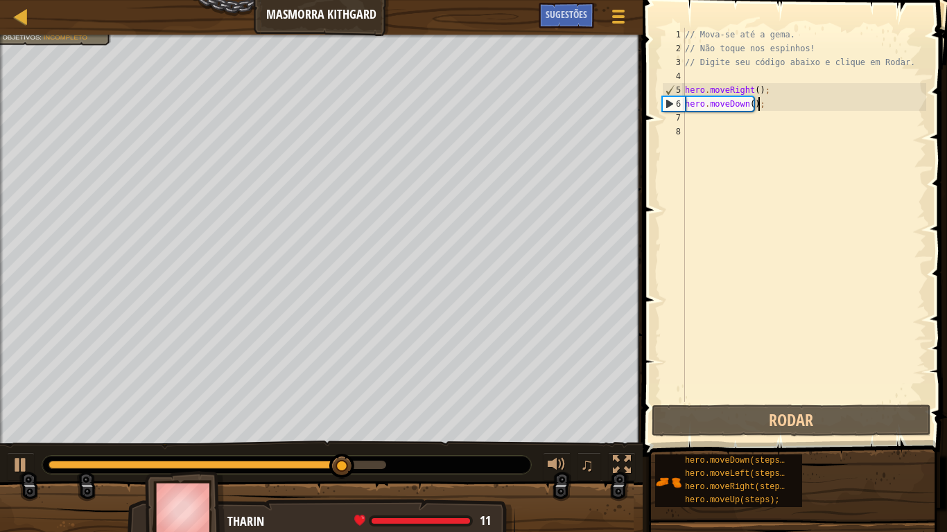
click at [773, 119] on div "// Mova-se até a gema. // Não toque nos espinhos! // Digite seu código abaixo e…" at bounding box center [804, 229] width 244 height 402
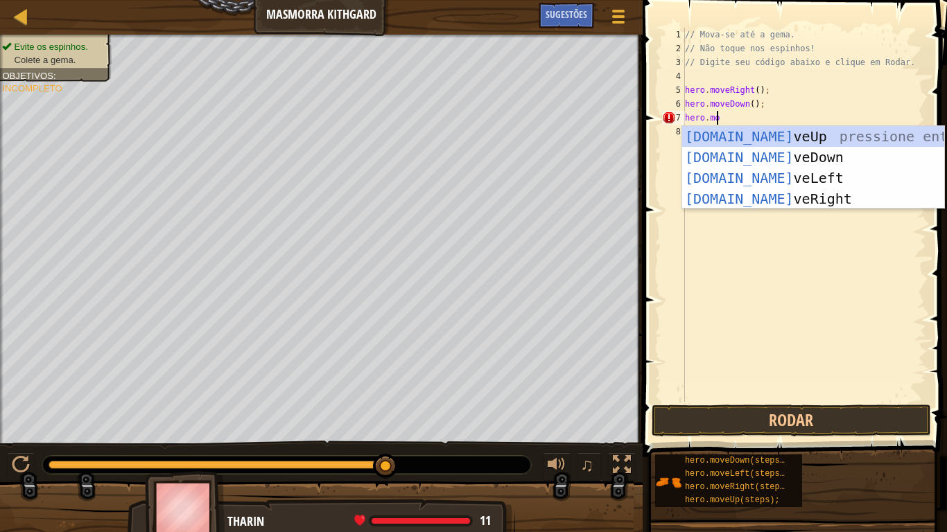
scroll to position [6, 2]
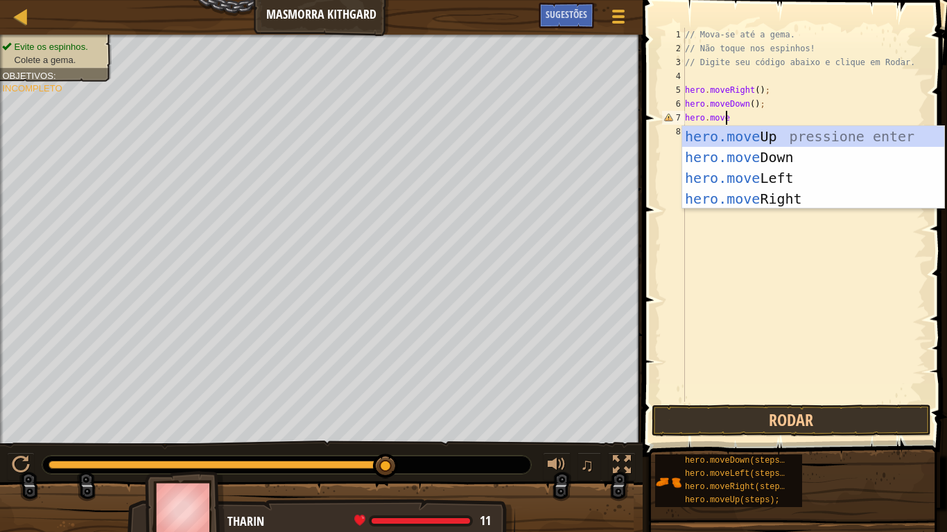
type textarea "hero.moveR"
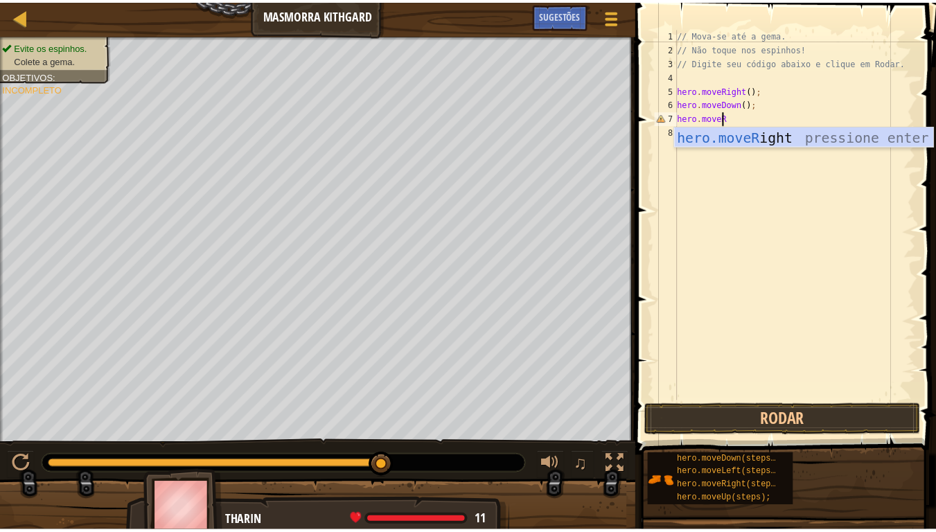
scroll to position [6, 0]
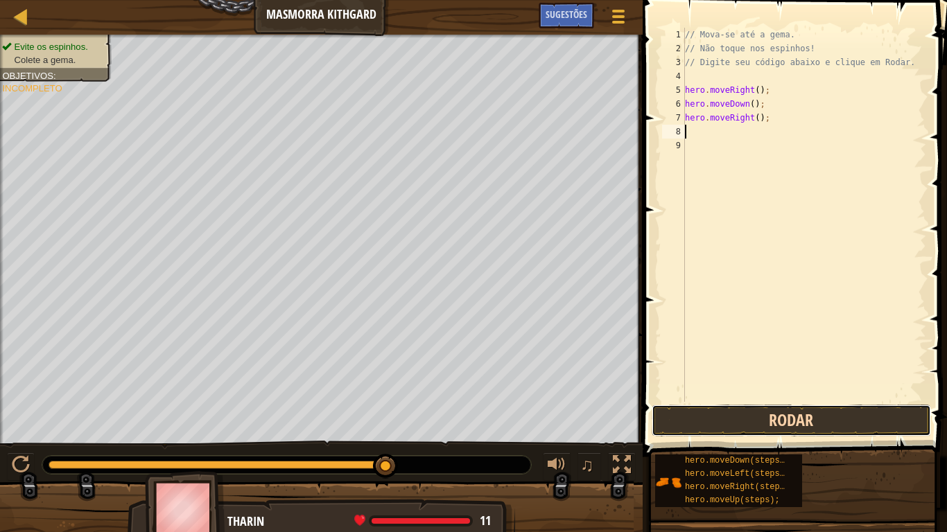
click at [816, 414] on button "Rodar" at bounding box center [790, 421] width 279 height 32
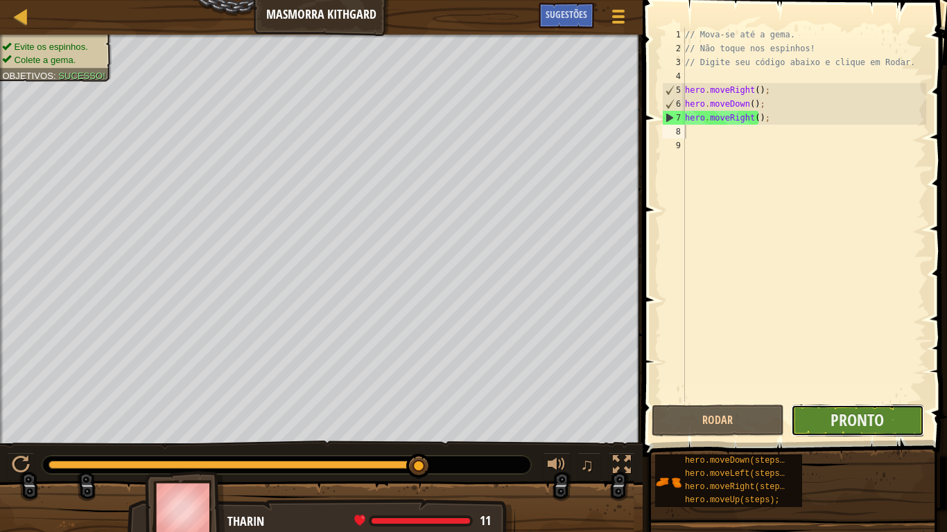
click at [811, 414] on button "Pronto" at bounding box center [857, 421] width 132 height 32
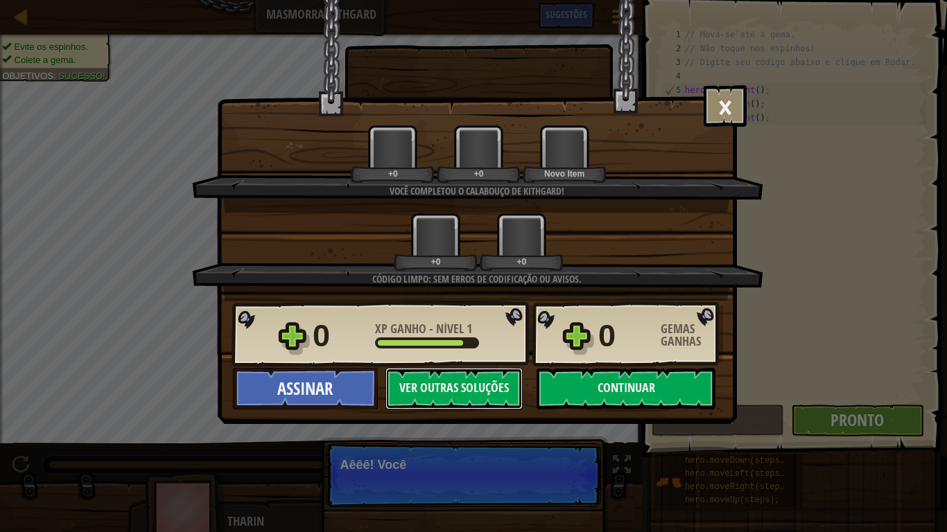
click at [611, 275] on div "Código Limpo: sem erros de codificação ou avisos." at bounding box center [476, 279] width 437 height 14
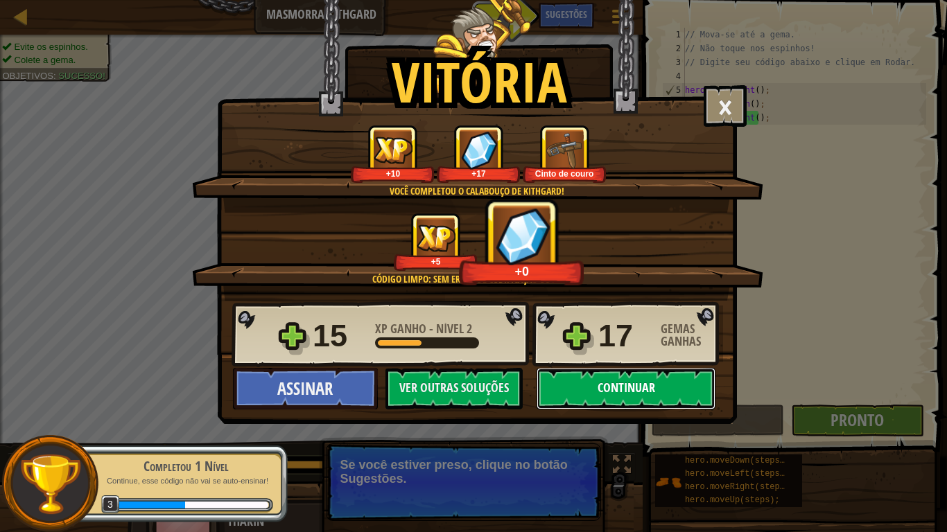
click at [630, 378] on button "Continuar" at bounding box center [625, 389] width 179 height 42
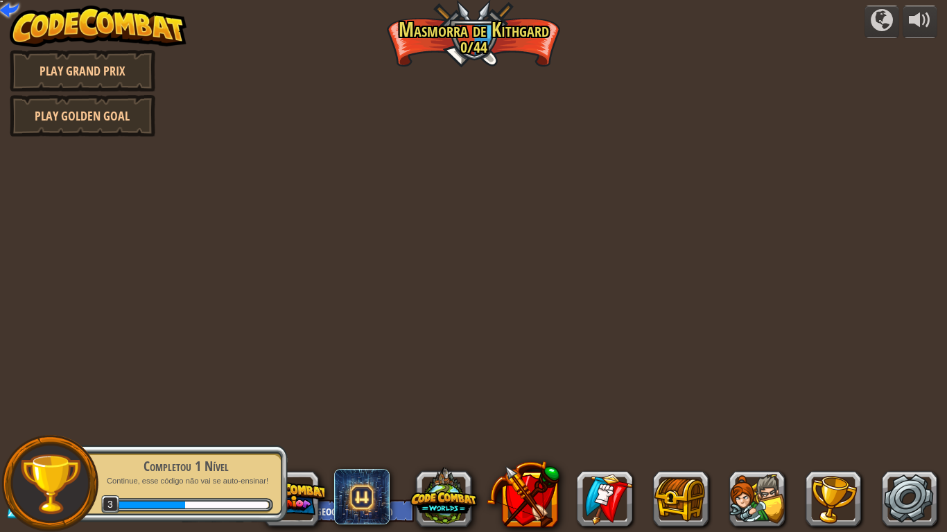
select select "pt-BR"
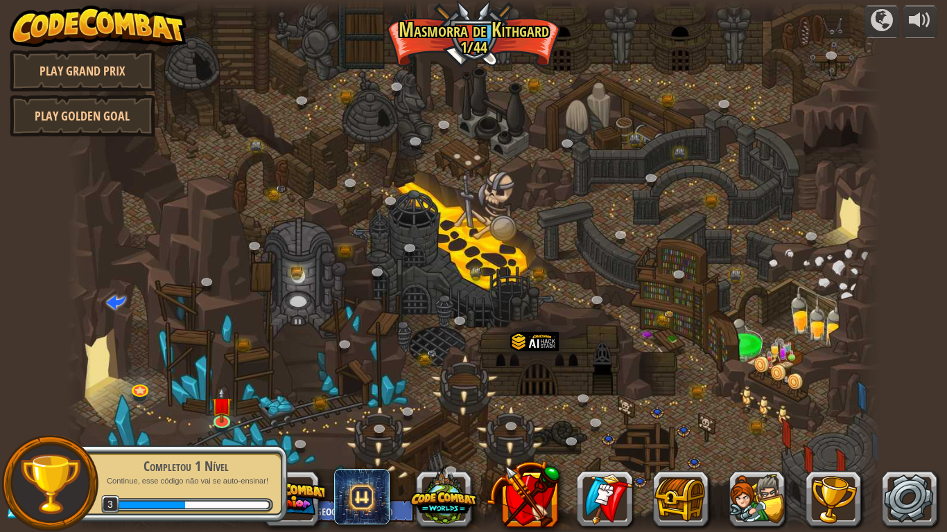
click at [630, 378] on div at bounding box center [474, 266] width 814 height 532
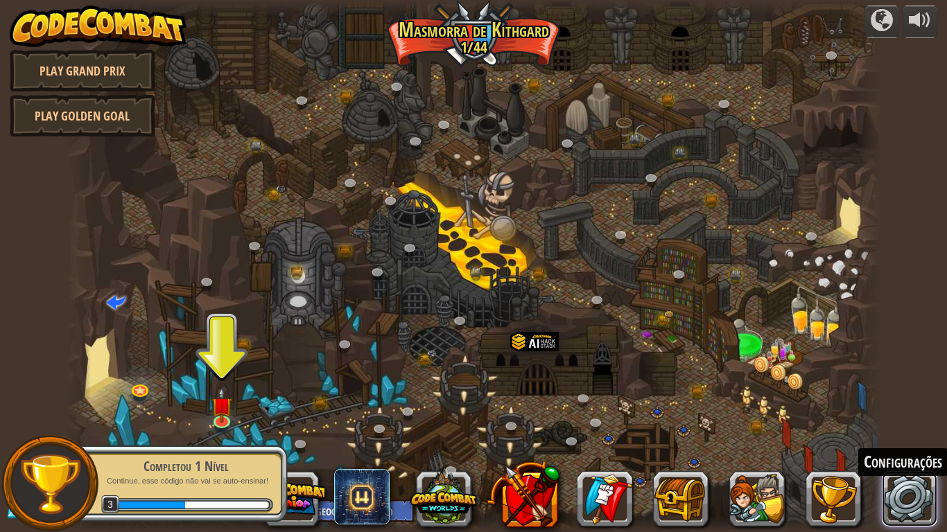
click at [900, 414] on link at bounding box center [909, 498] width 55 height 55
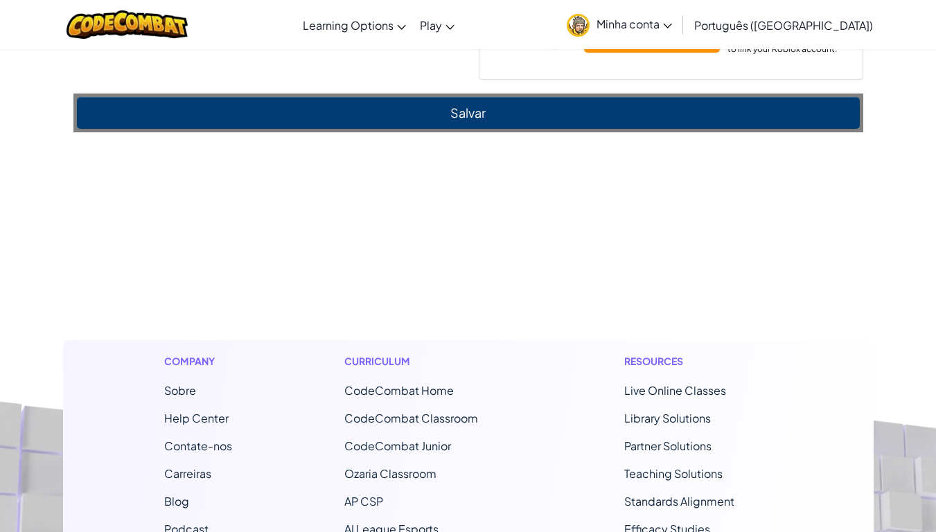
scroll to position [1040, 0]
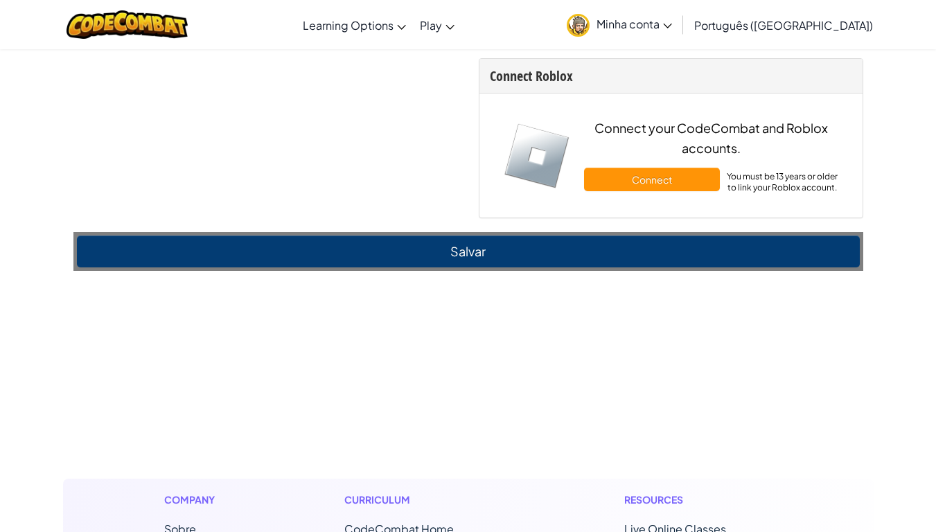
select select "pt-BR"
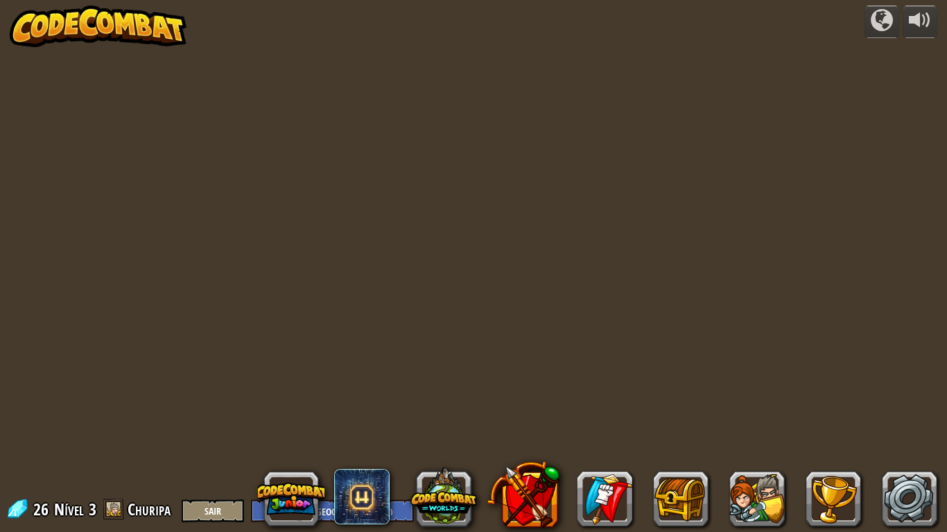
select select "pt-BR"
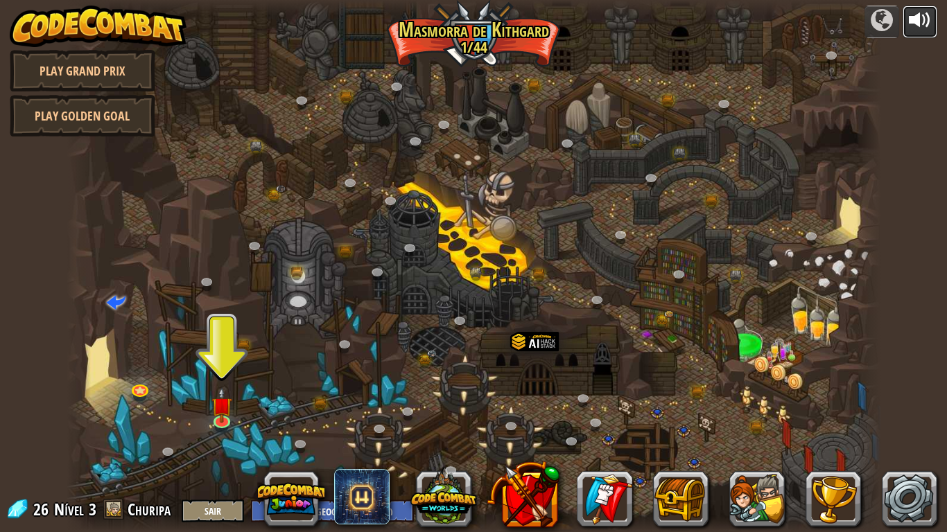
click at [918, 14] on div at bounding box center [920, 20] width 22 height 22
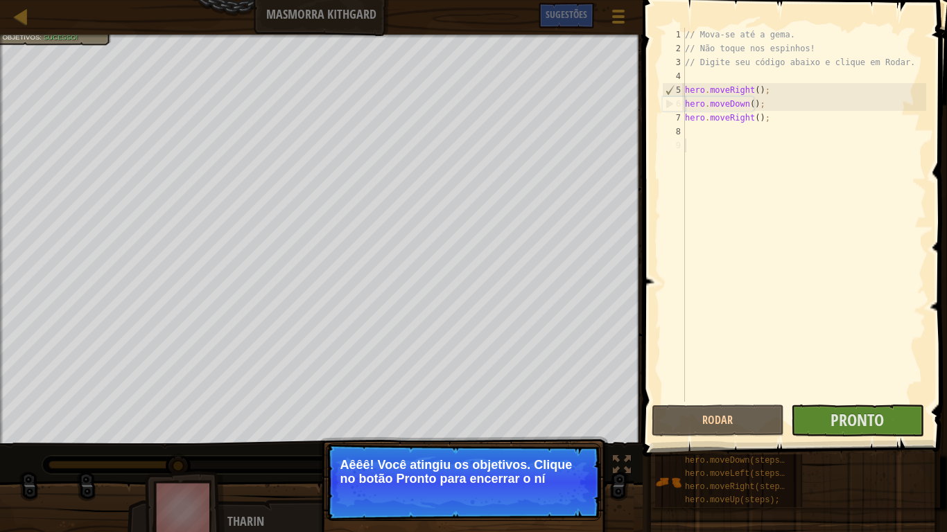
select select "pt-BR"
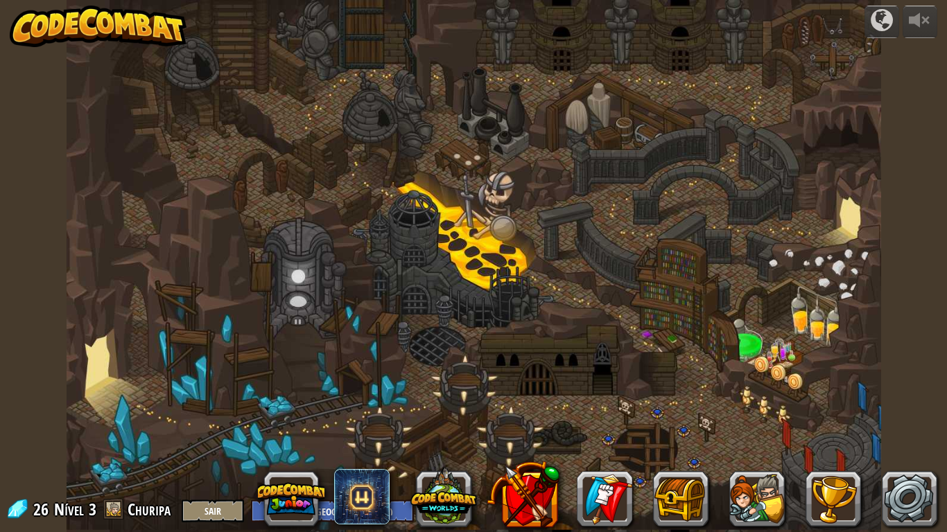
select select "pt-BR"
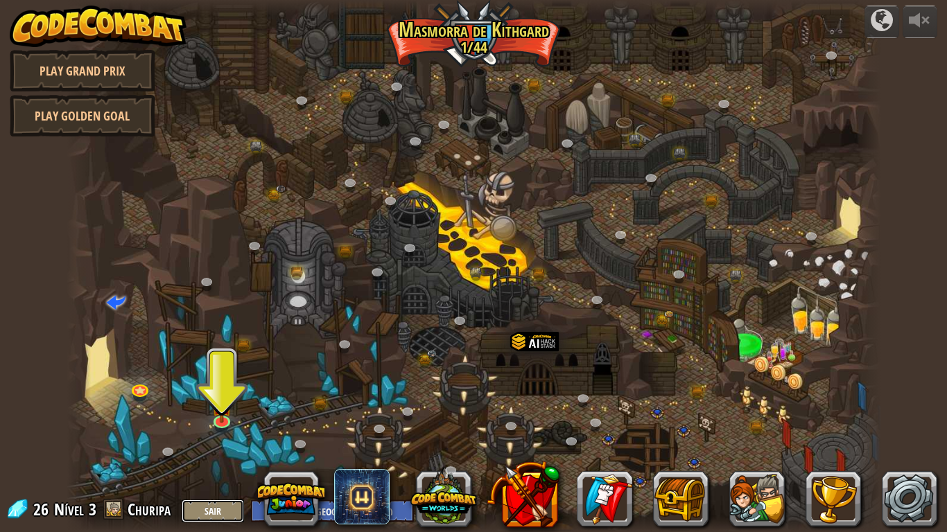
click at [223, 414] on button "Sair" at bounding box center [213, 511] width 62 height 23
